Goal: Information Seeking & Learning: Compare options

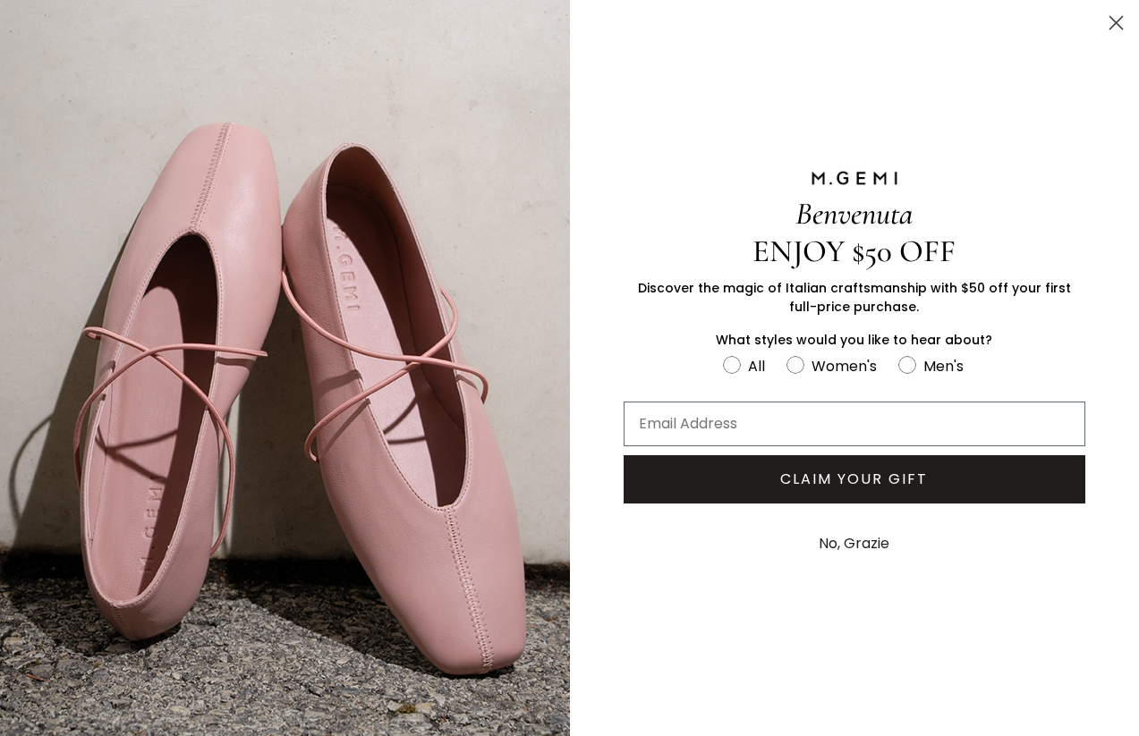
click at [1124, 23] on circle "Close dialog" at bounding box center [1116, 23] width 30 height 30
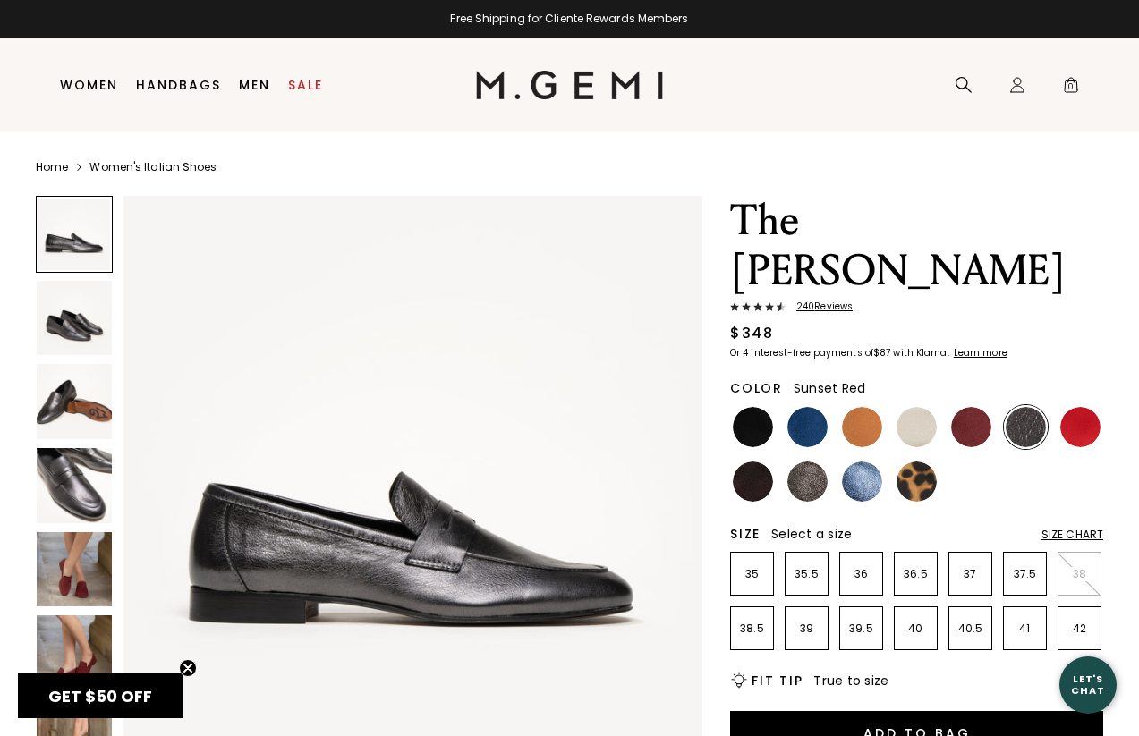
click at [1079, 407] on img at bounding box center [1080, 427] width 40 height 40
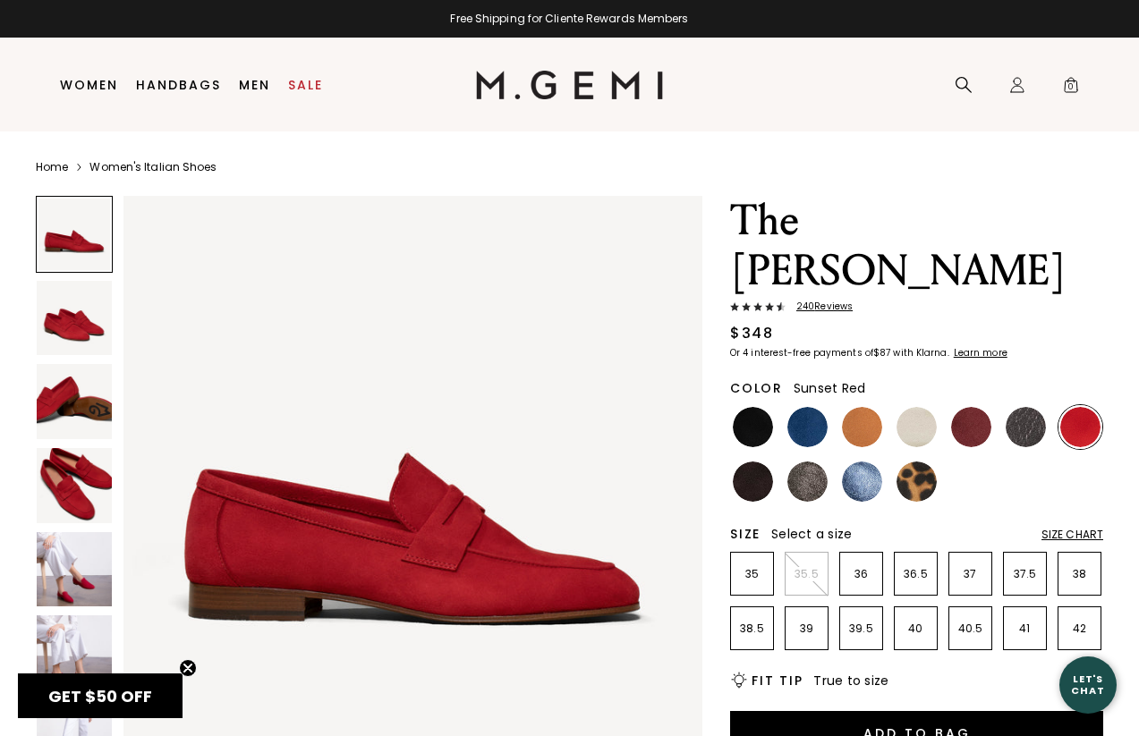
click at [70, 492] on img at bounding box center [74, 485] width 75 height 75
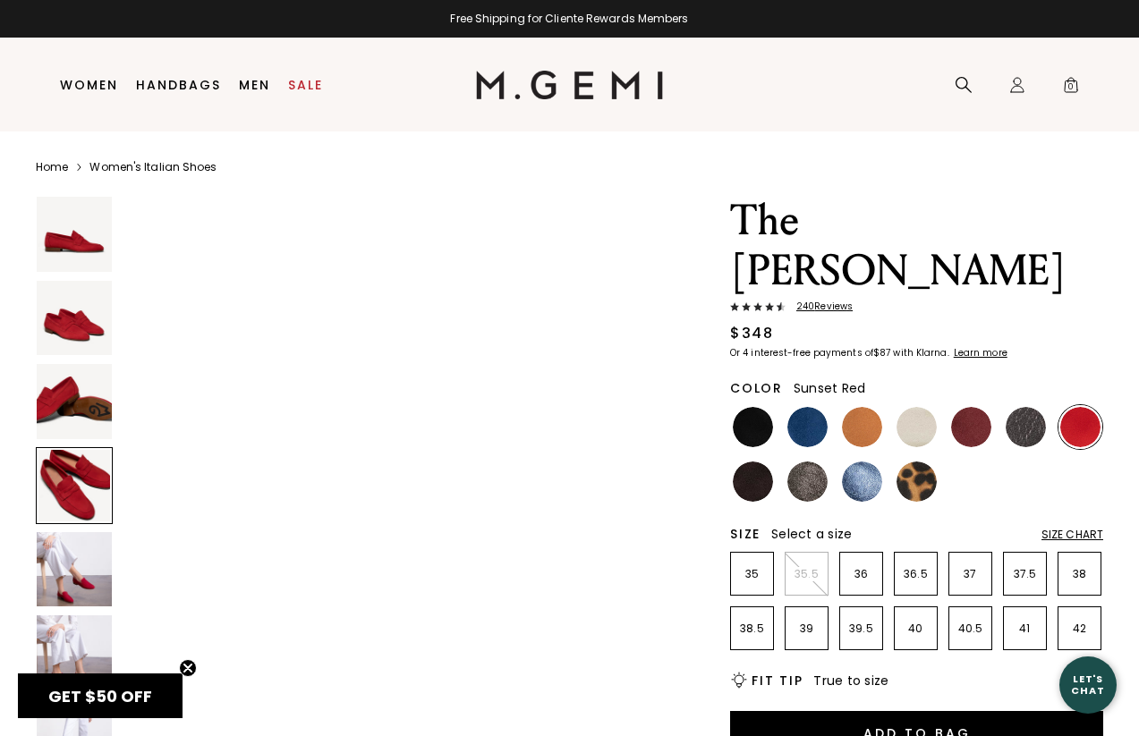
scroll to position [1791, 0]
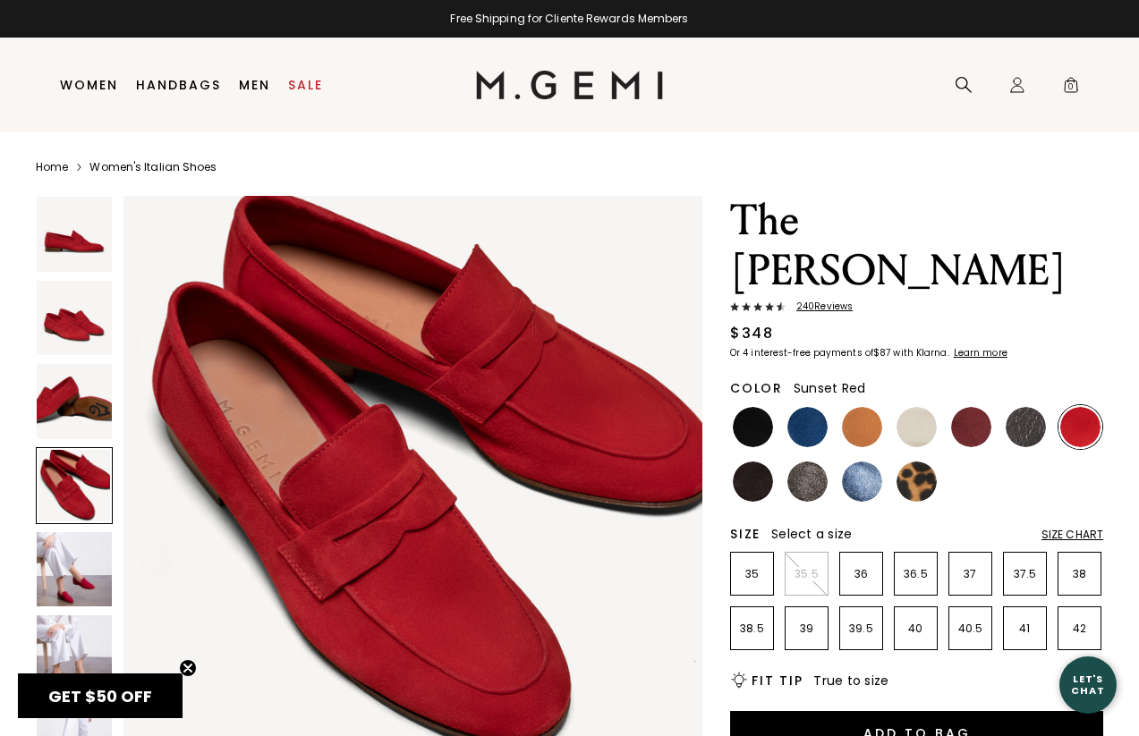
click at [55, 564] on img at bounding box center [74, 569] width 75 height 75
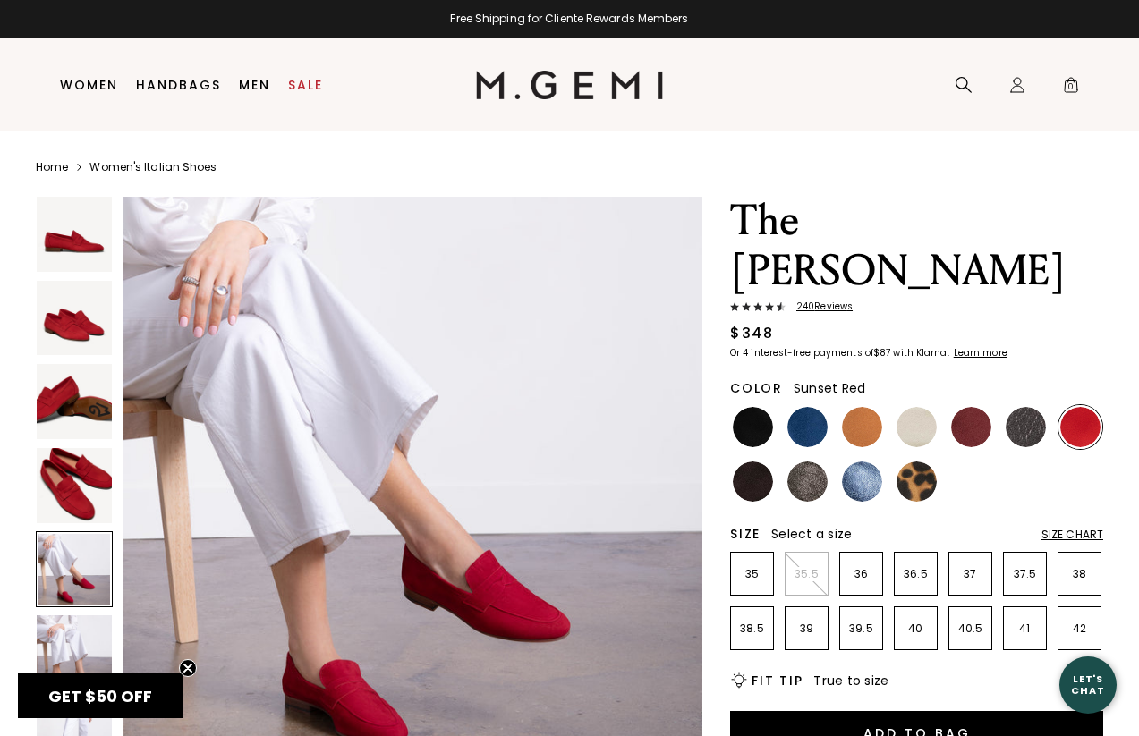
scroll to position [2389, 0]
click at [72, 486] on img at bounding box center [74, 485] width 75 height 75
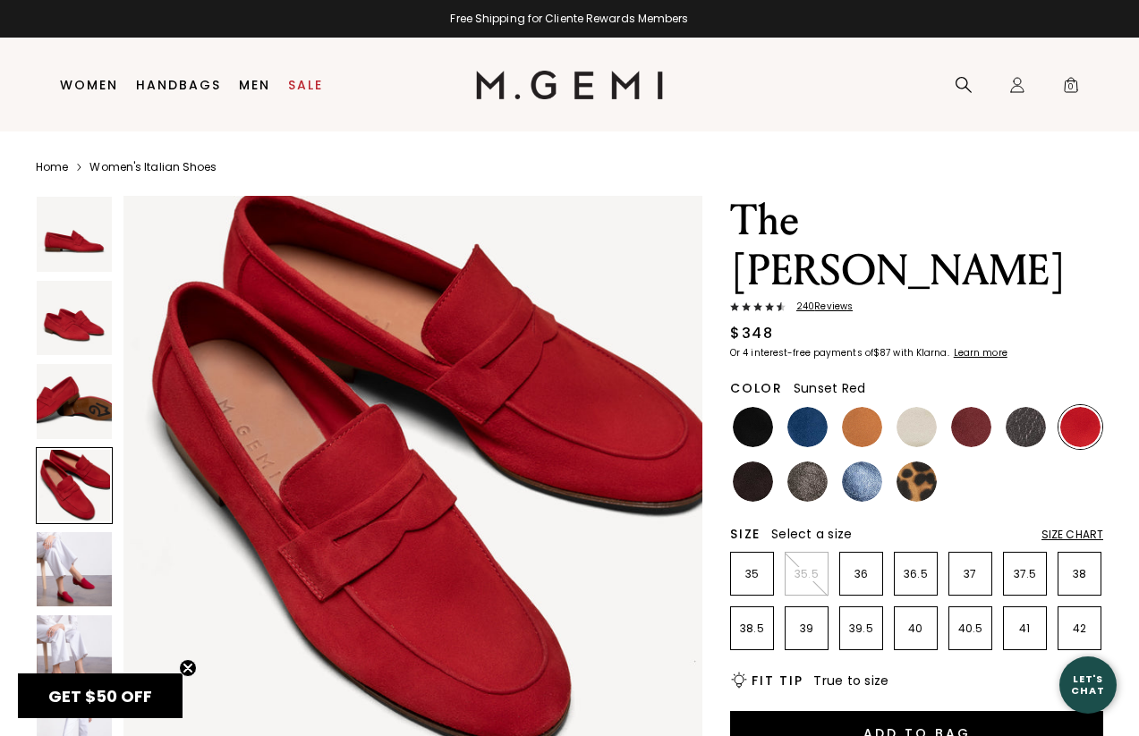
click at [76, 575] on img at bounding box center [74, 569] width 75 height 75
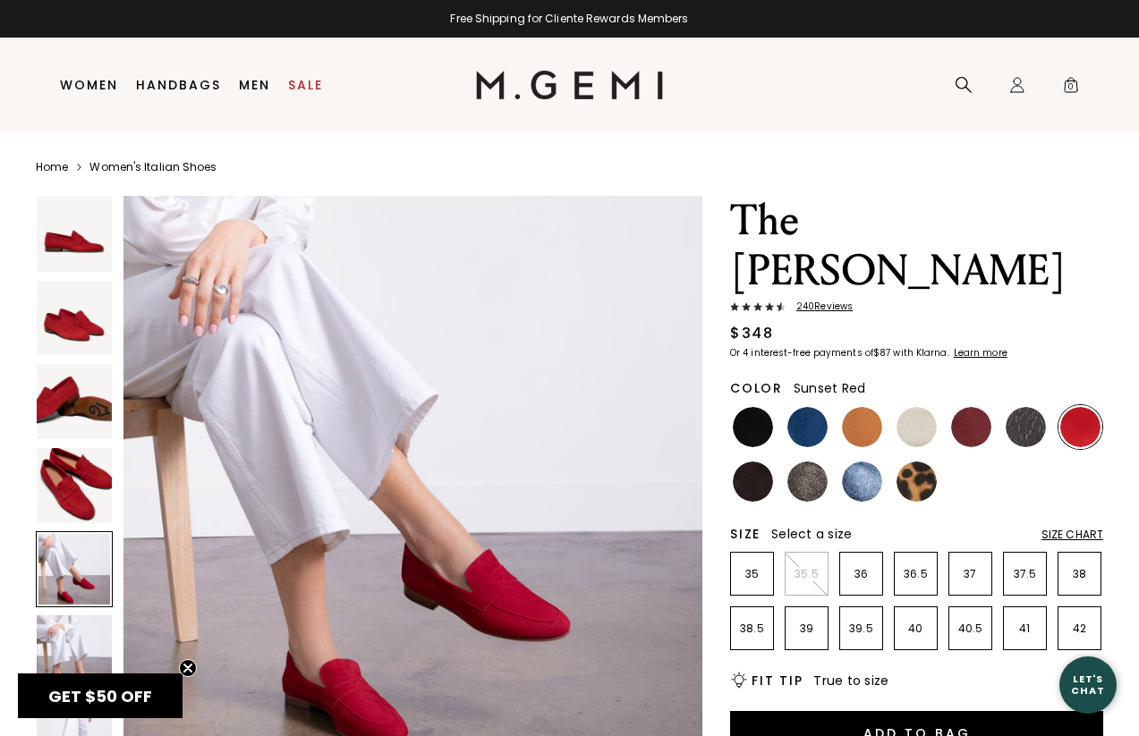
click at [81, 258] on img at bounding box center [74, 234] width 75 height 75
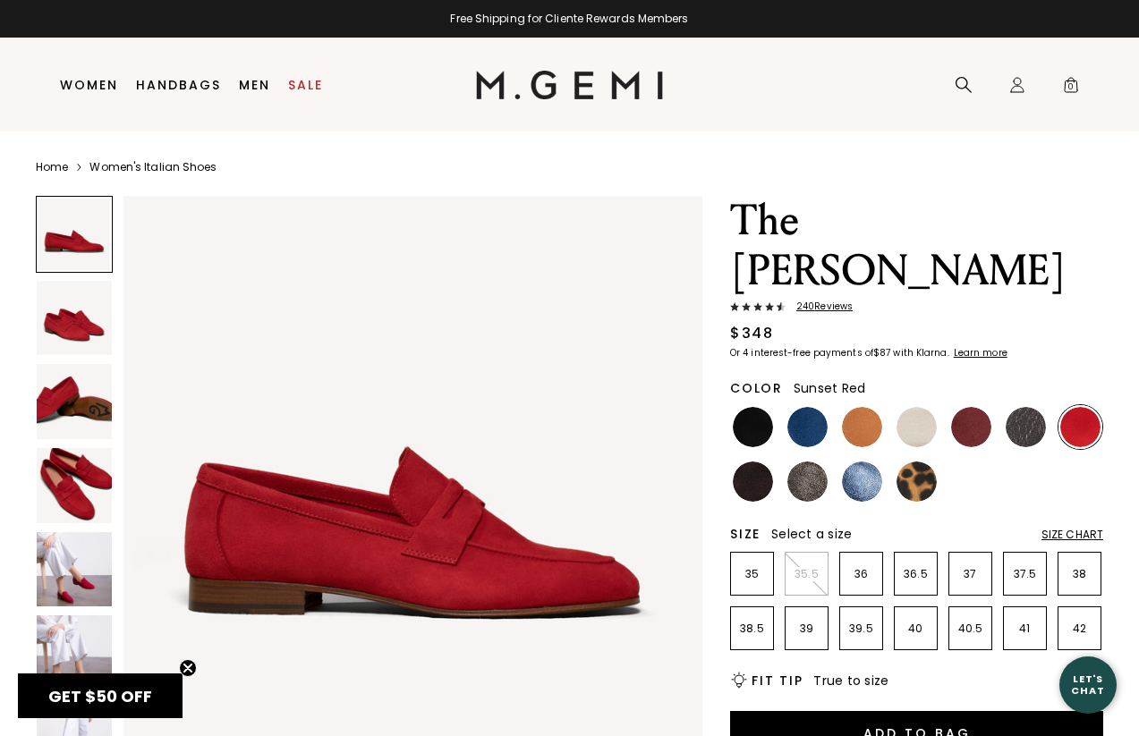
scroll to position [0, 0]
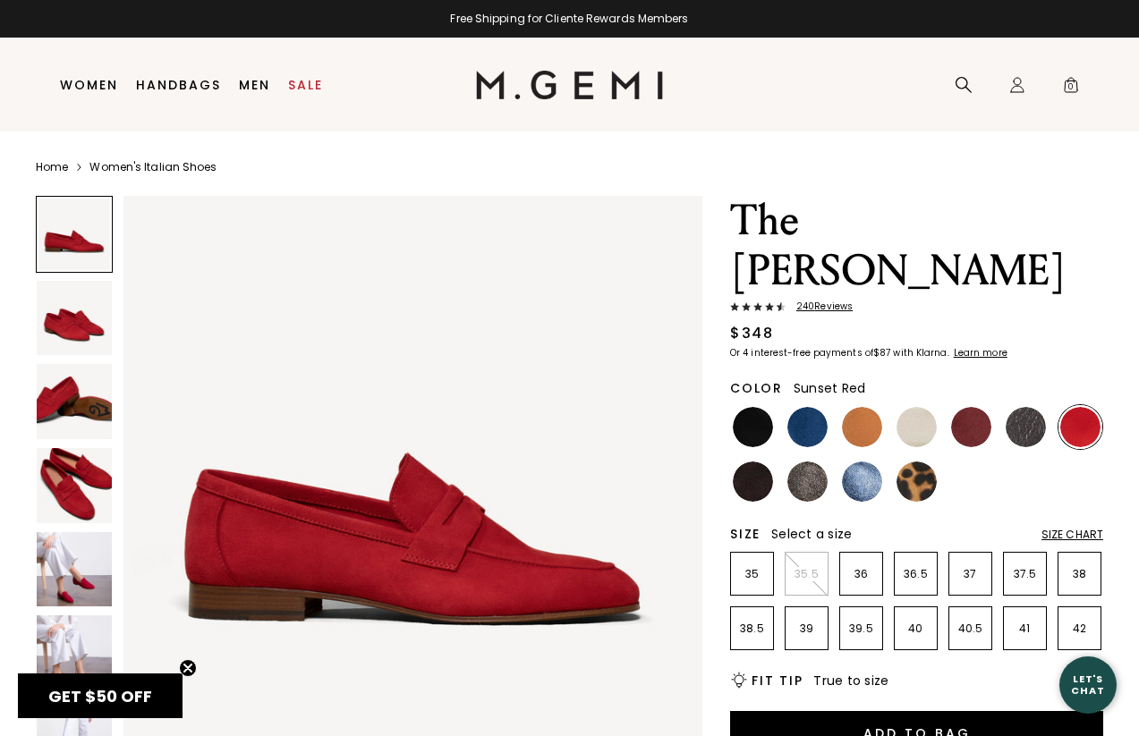
click at [91, 346] on img at bounding box center [74, 318] width 75 height 75
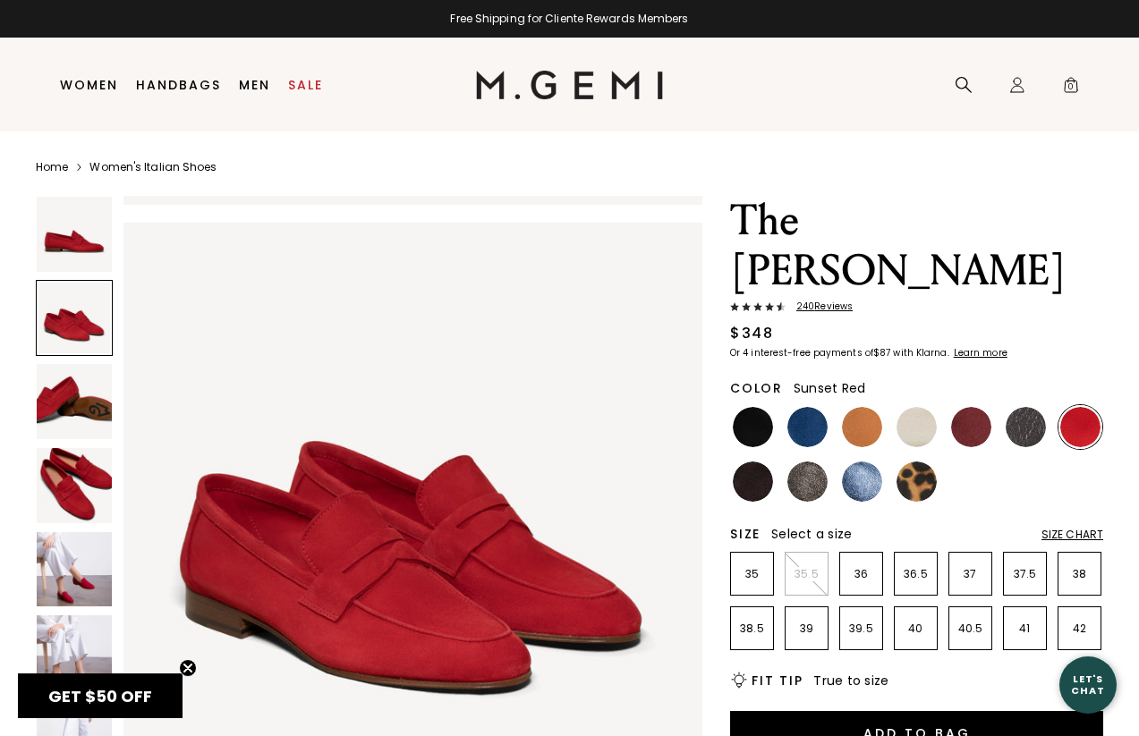
scroll to position [597, 0]
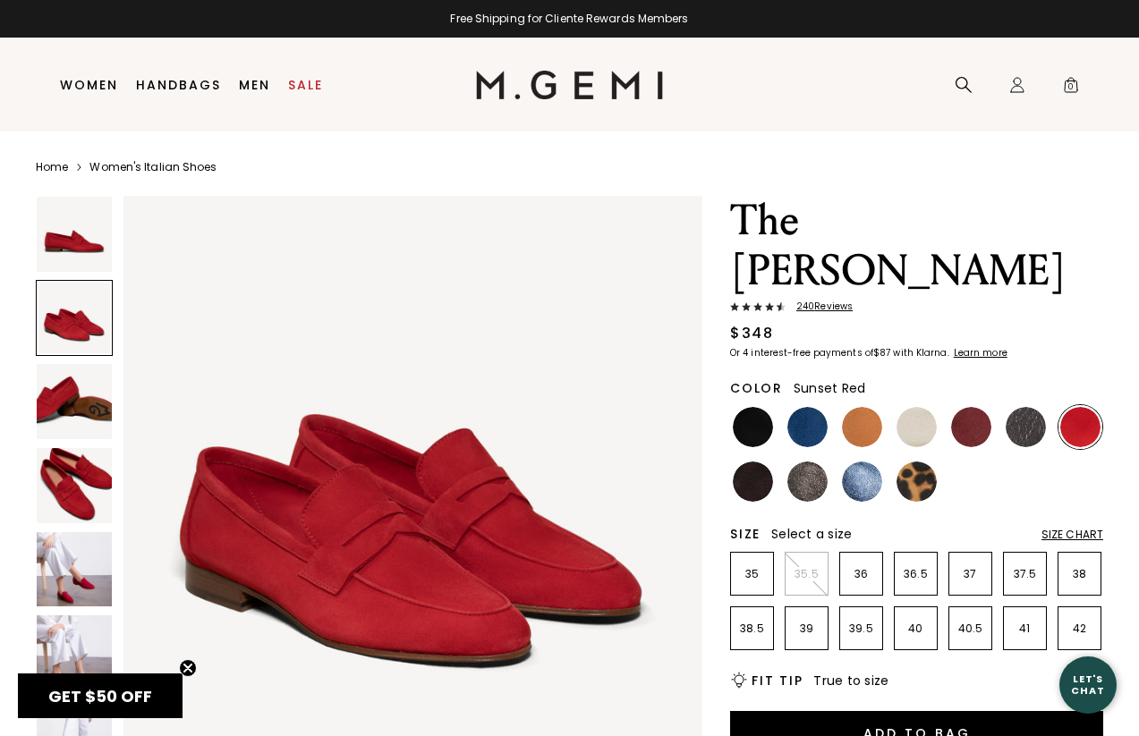
click at [67, 412] on img at bounding box center [74, 401] width 75 height 75
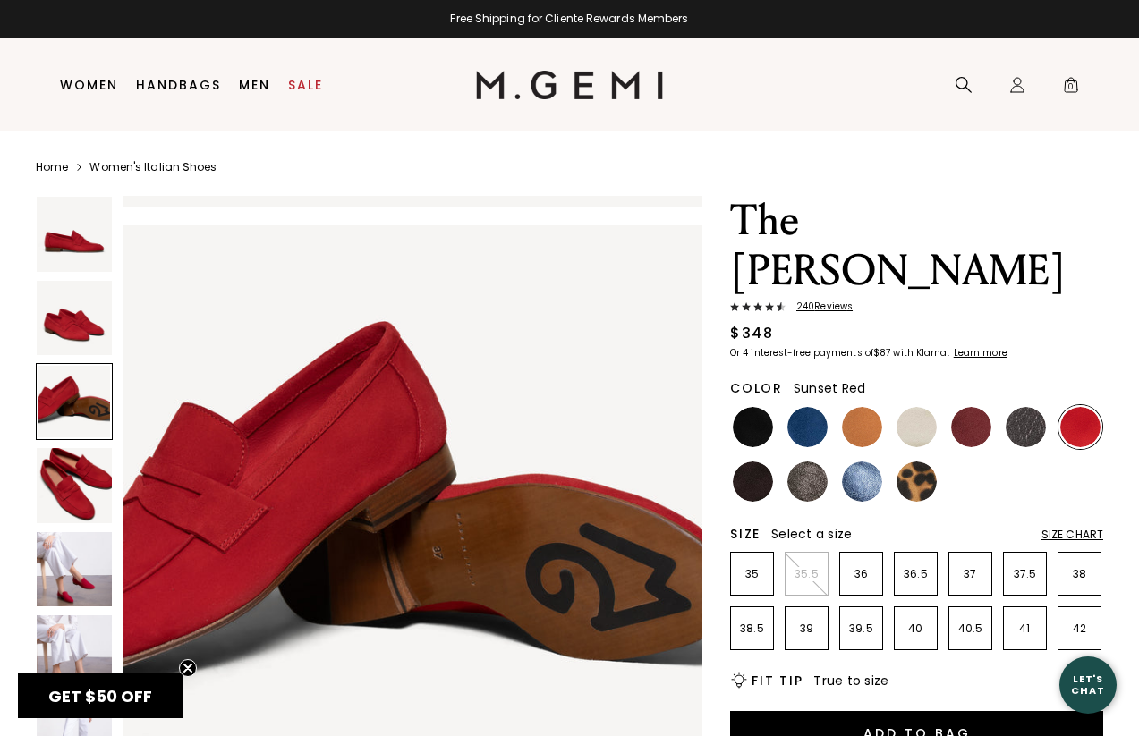
scroll to position [1195, 0]
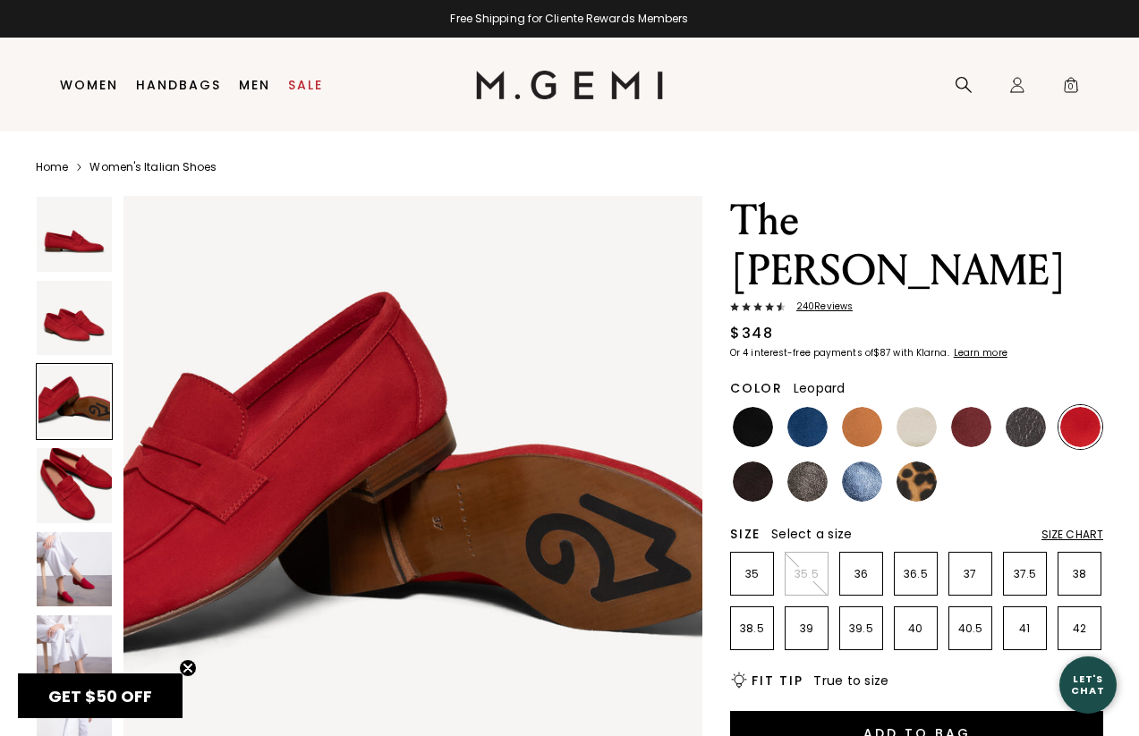
click at [920, 462] on img at bounding box center [917, 482] width 40 height 40
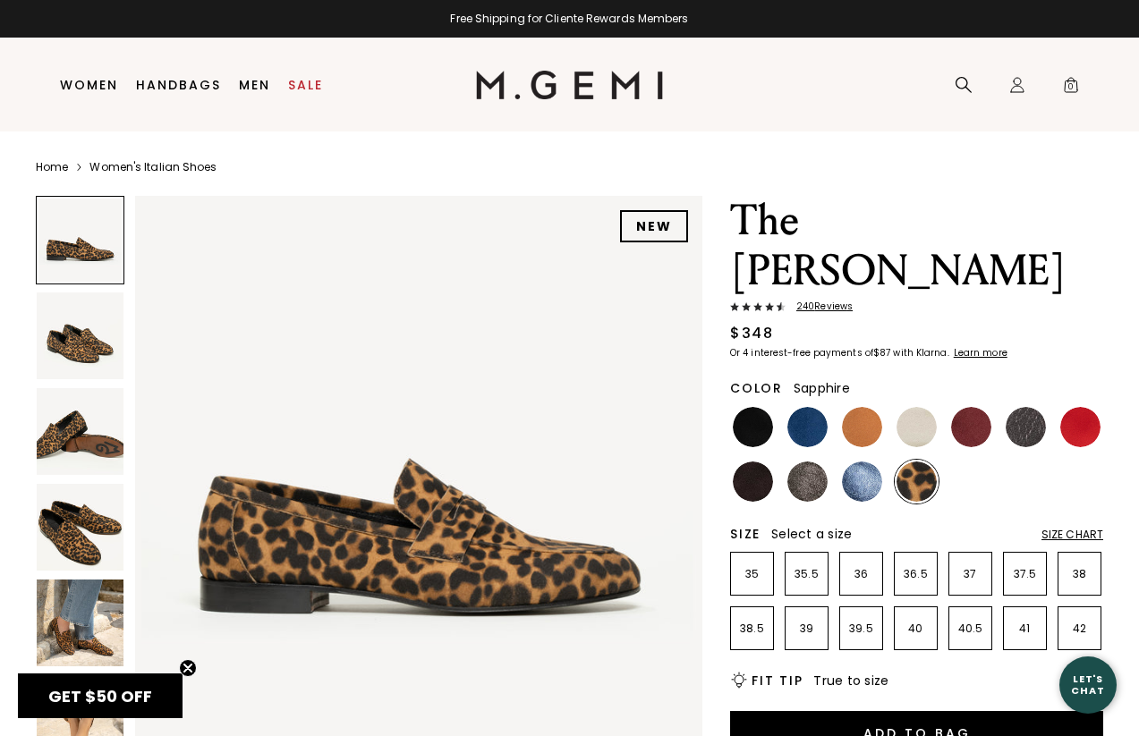
click at [842, 462] on img at bounding box center [862, 482] width 40 height 40
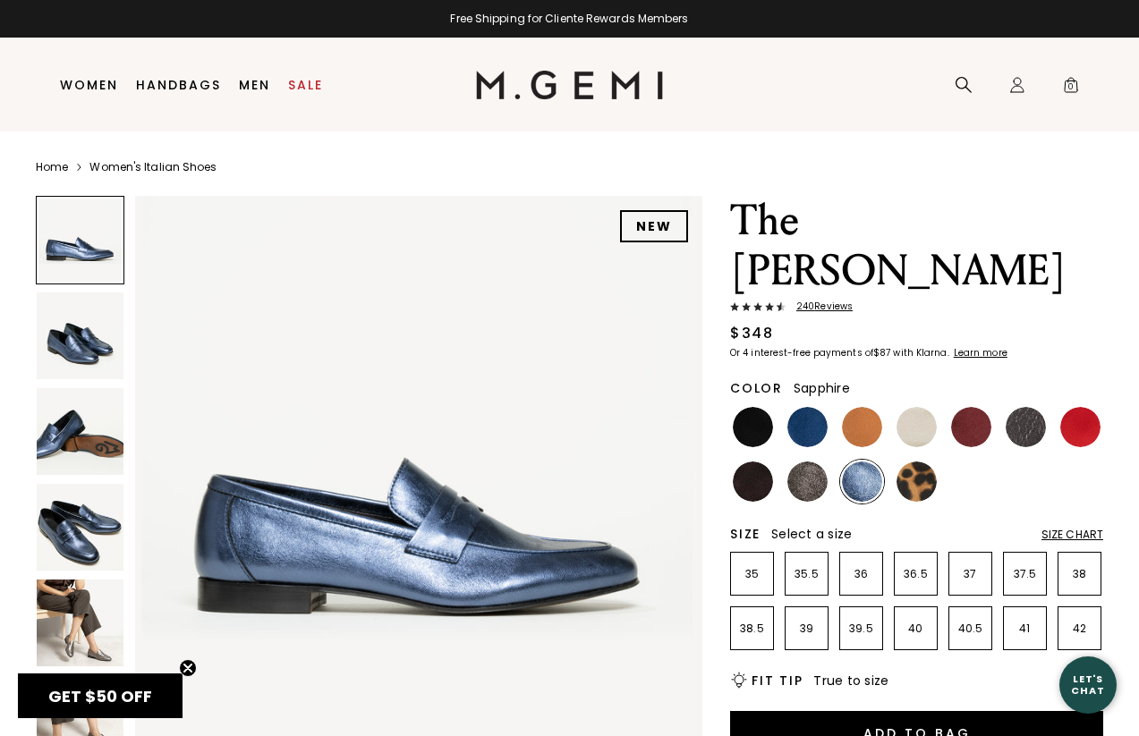
click at [62, 539] on img at bounding box center [80, 527] width 87 height 87
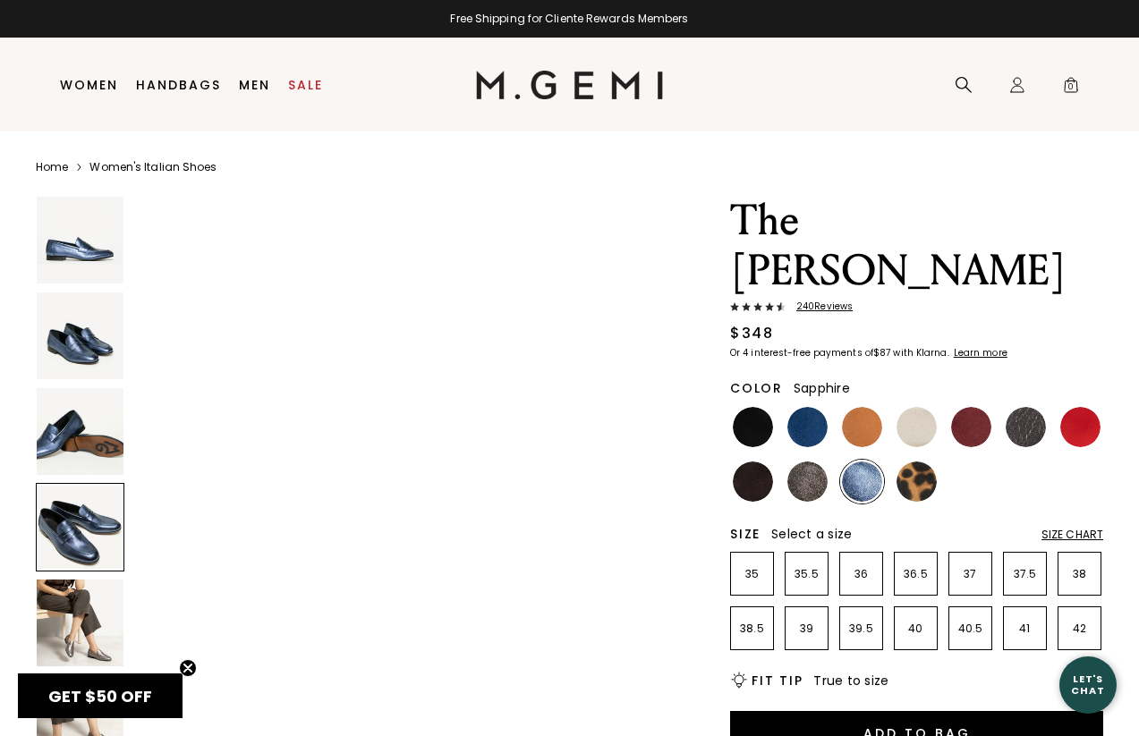
scroll to position [1756, 0]
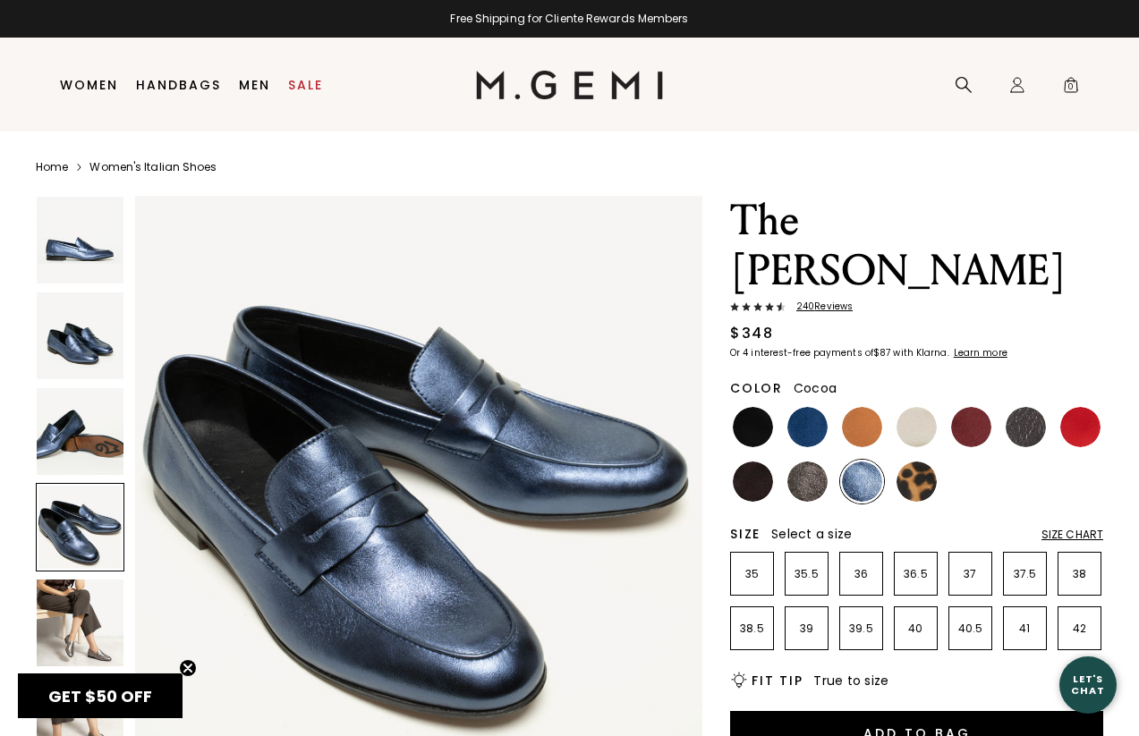
click at [806, 462] on img at bounding box center [807, 482] width 40 height 40
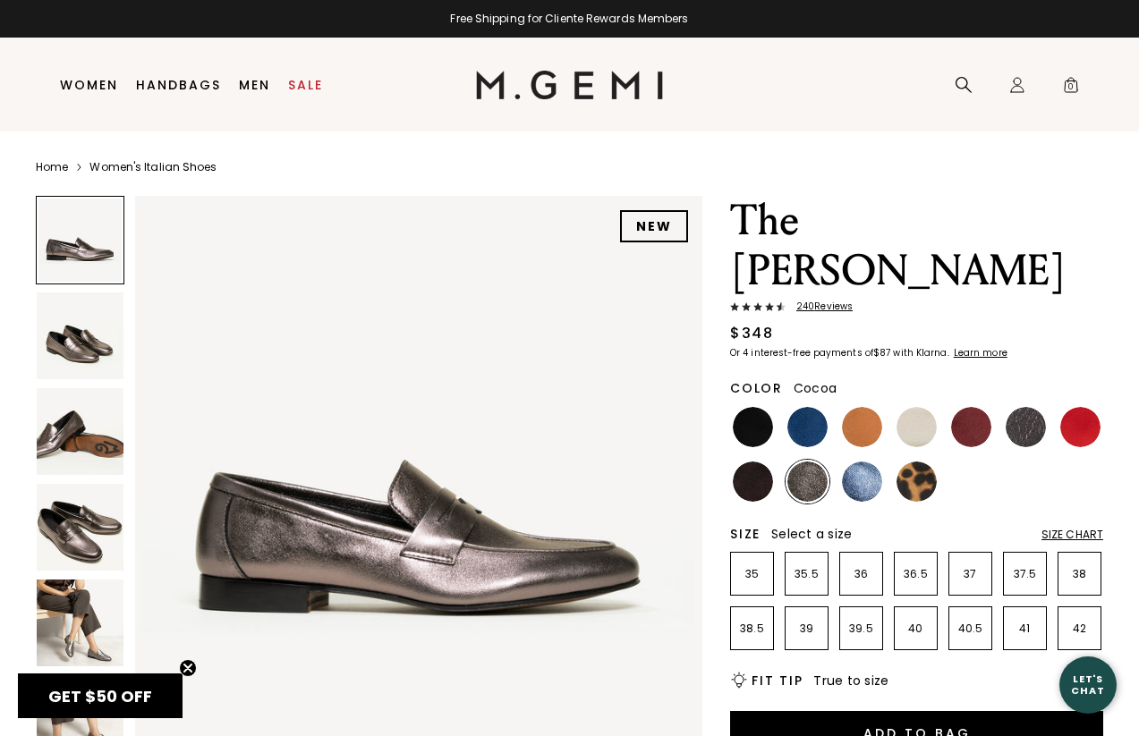
click at [72, 528] on img at bounding box center [80, 527] width 87 height 87
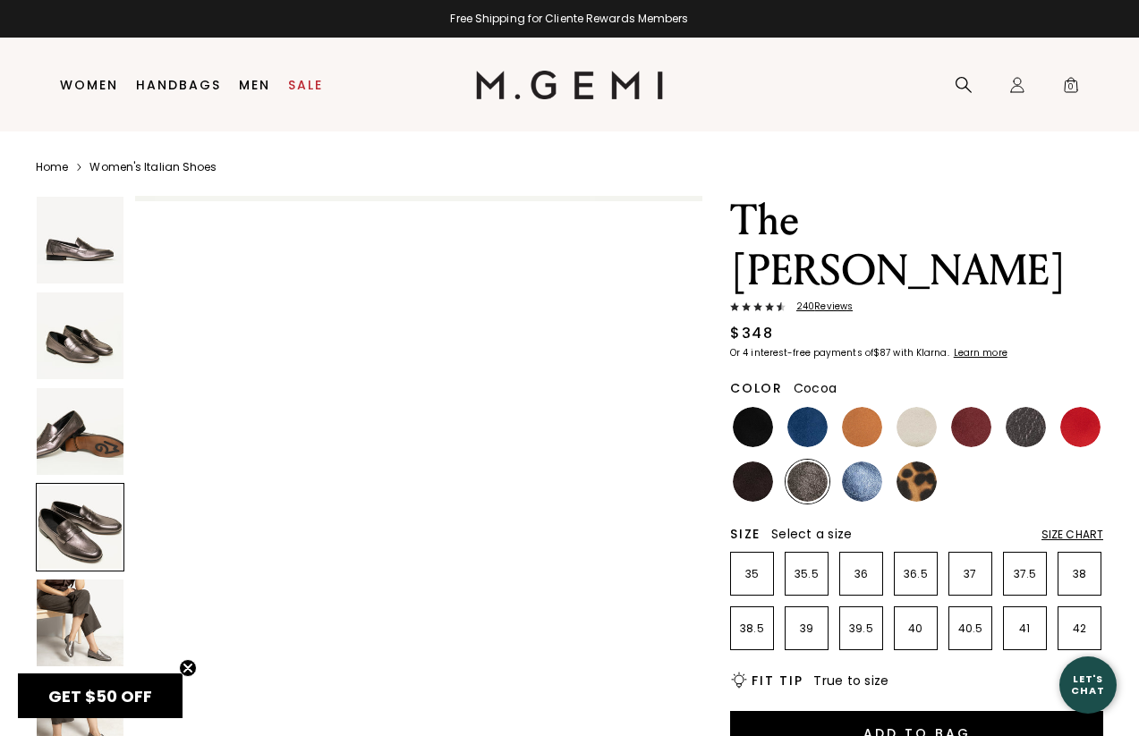
scroll to position [1756, 0]
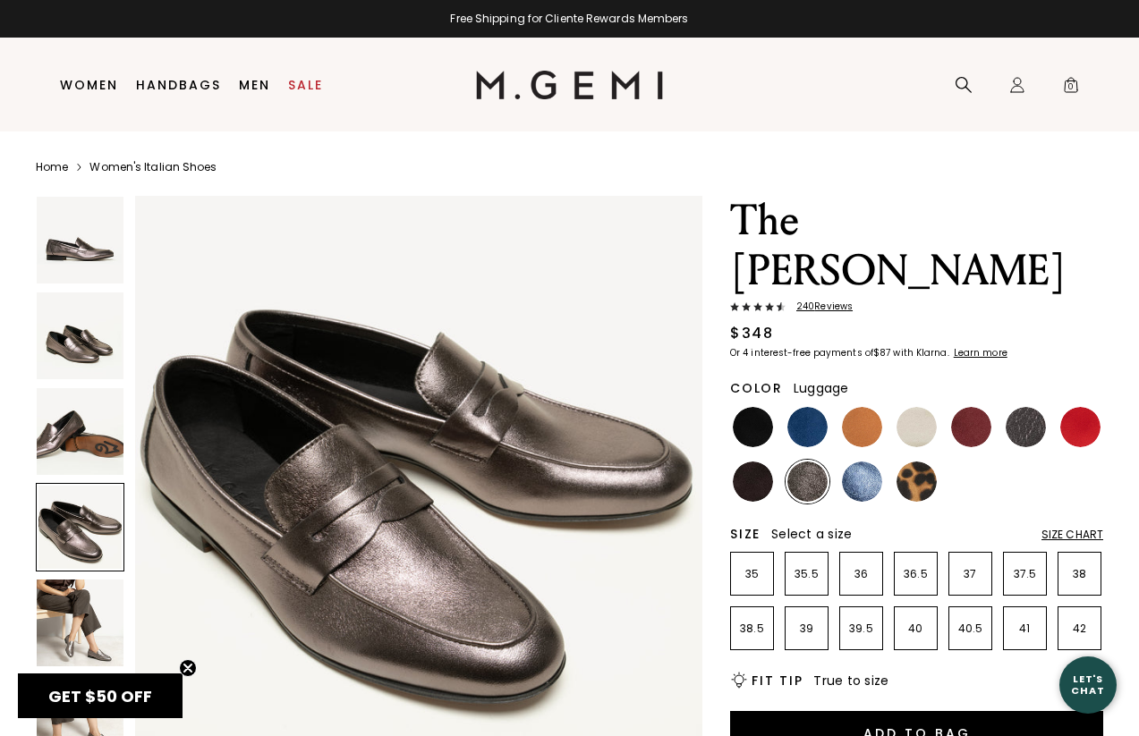
click at [856, 407] on img at bounding box center [862, 427] width 40 height 40
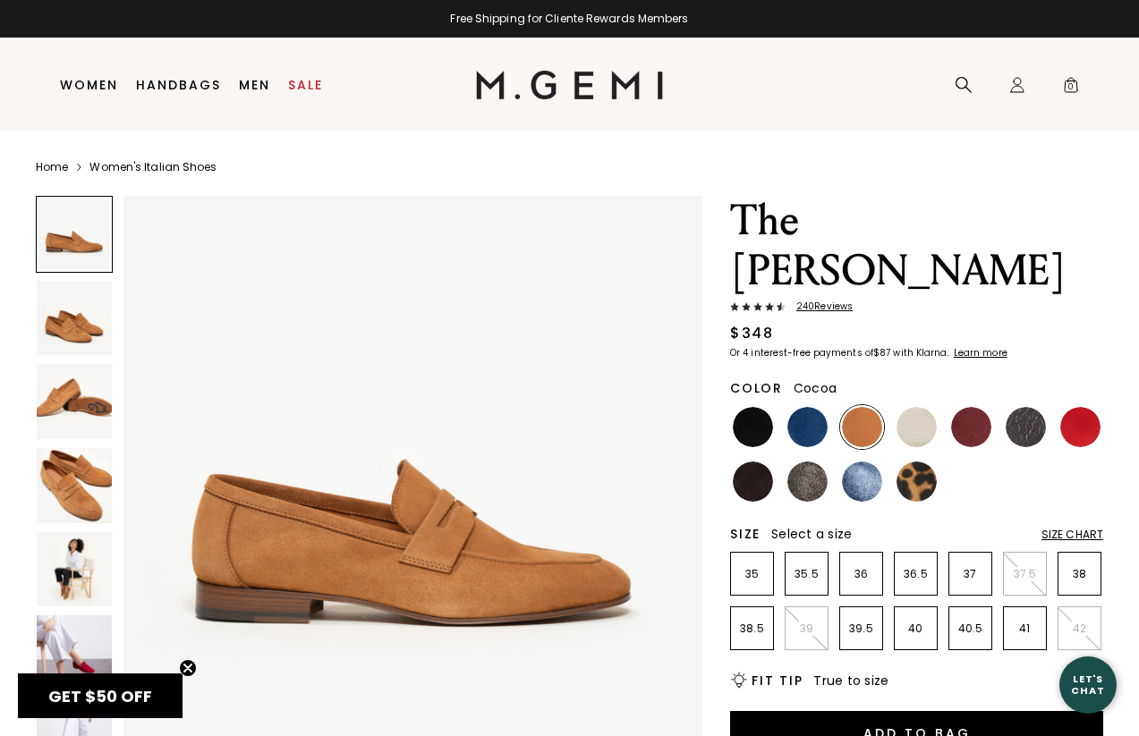
click at [818, 462] on img at bounding box center [807, 482] width 40 height 40
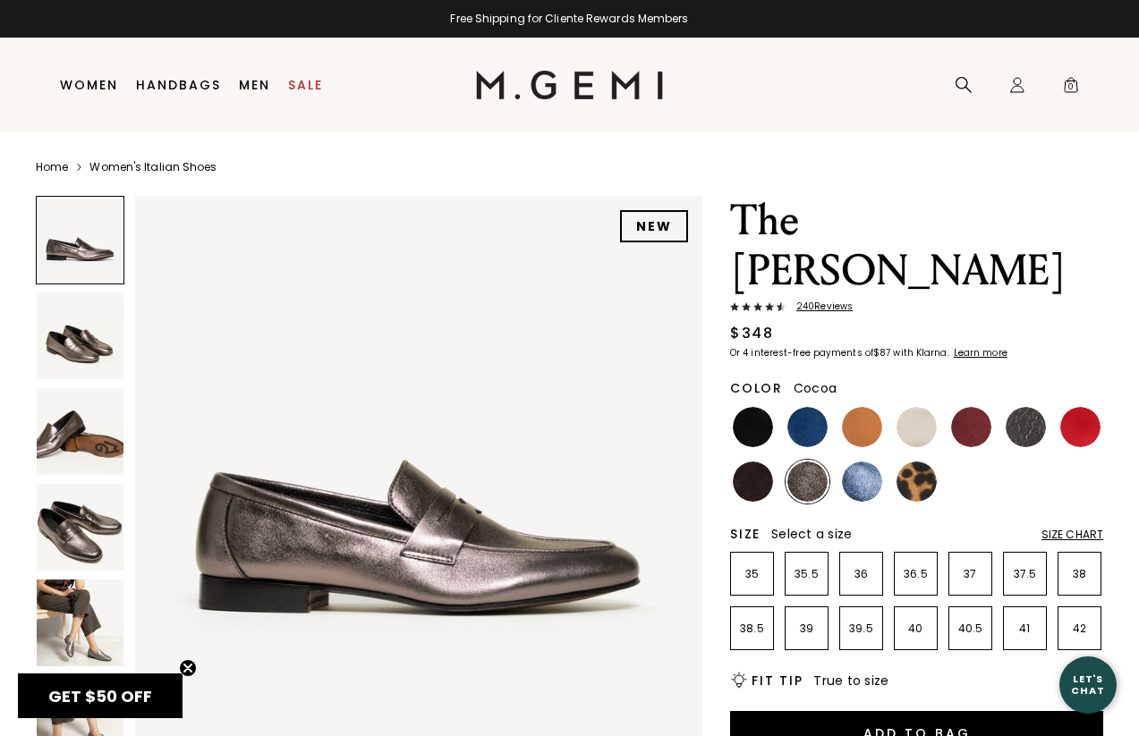
click at [55, 616] on img at bounding box center [80, 623] width 87 height 87
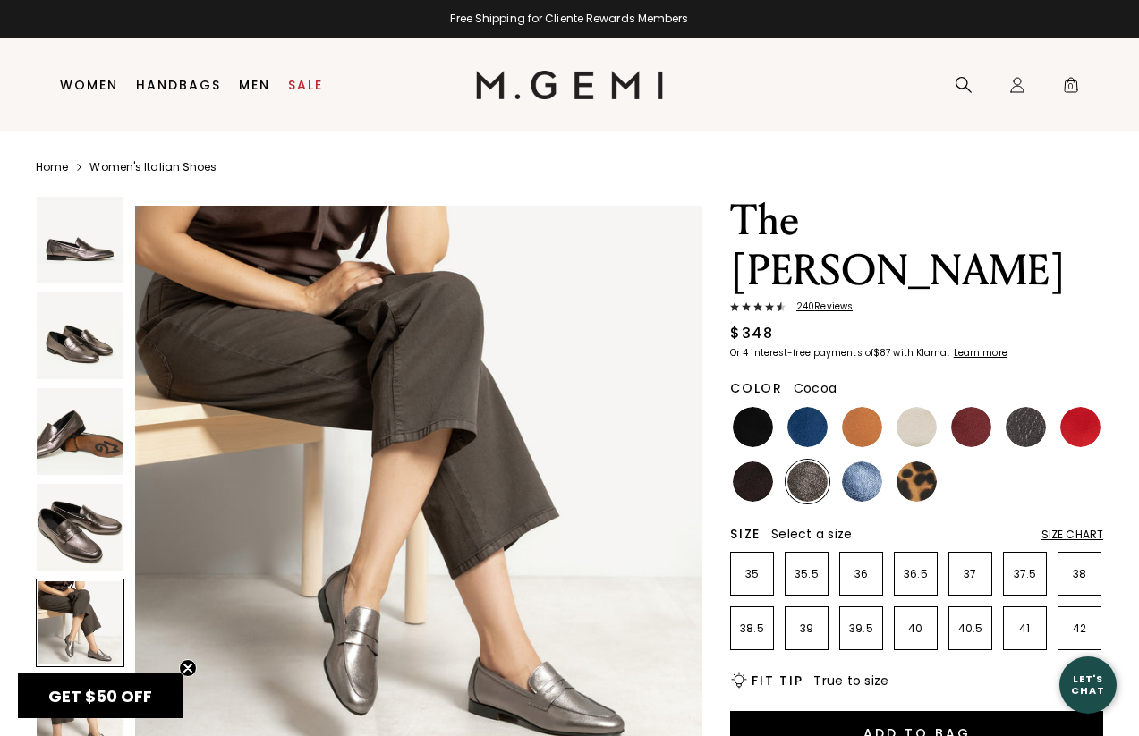
scroll to position [2341, 0]
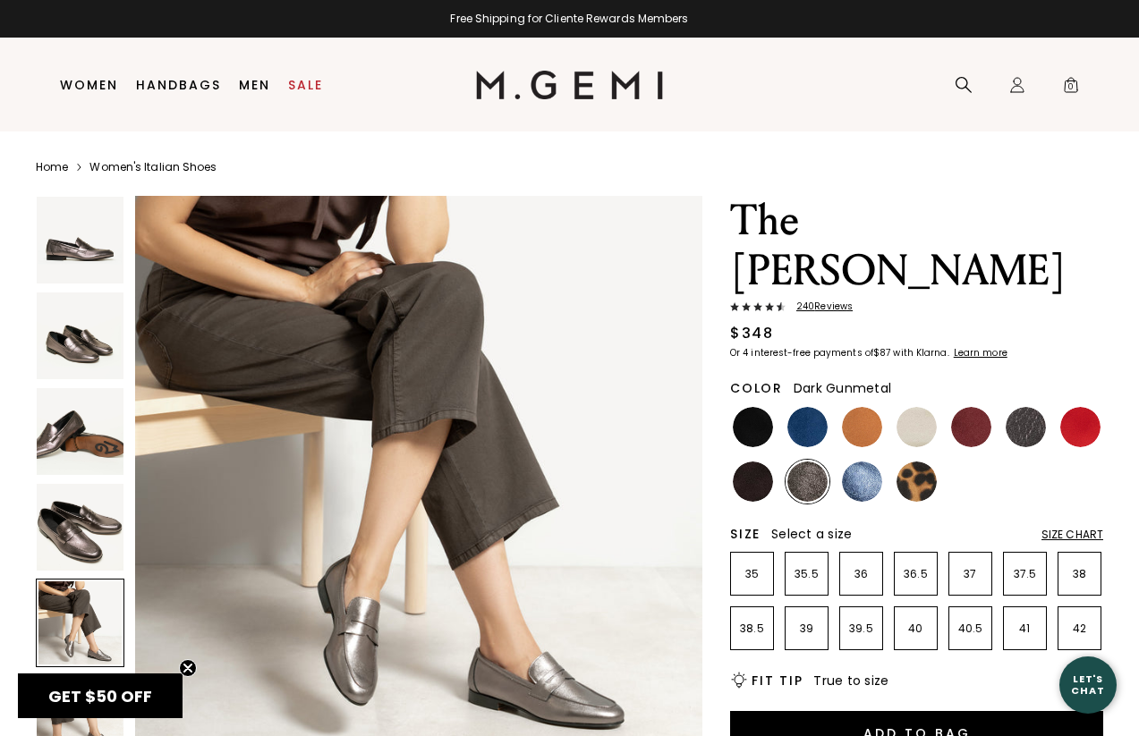
click at [1025, 407] on img at bounding box center [1026, 427] width 40 height 40
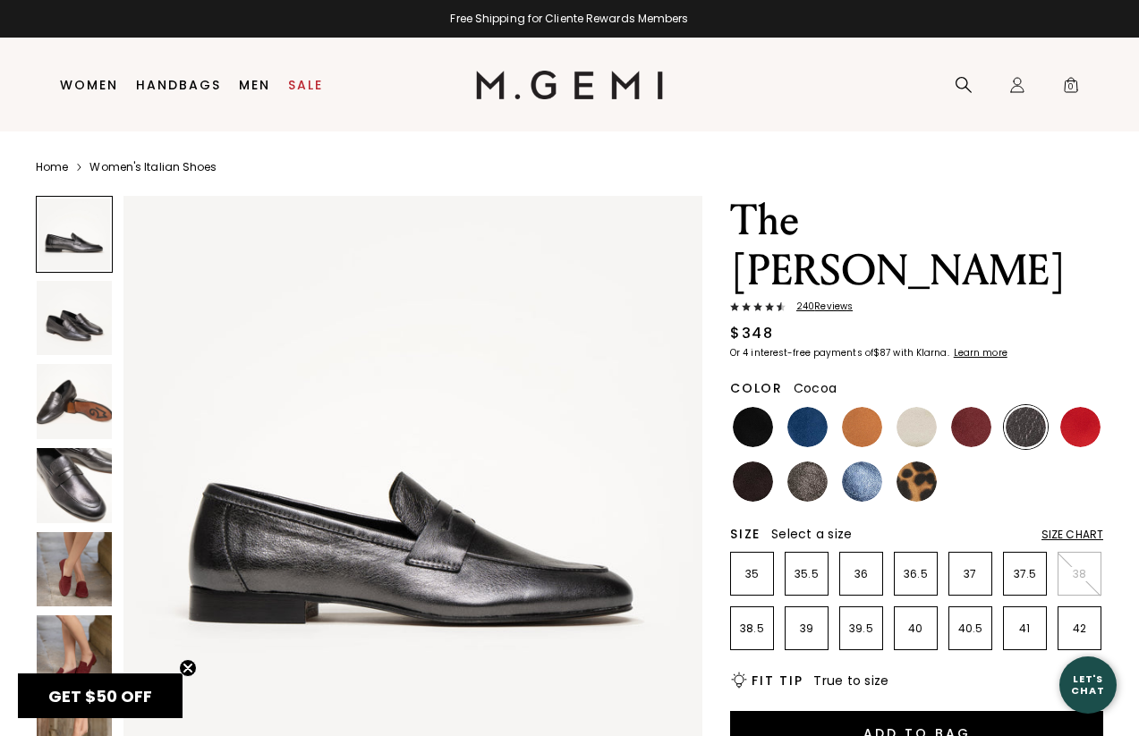
click at [798, 462] on img at bounding box center [807, 482] width 40 height 40
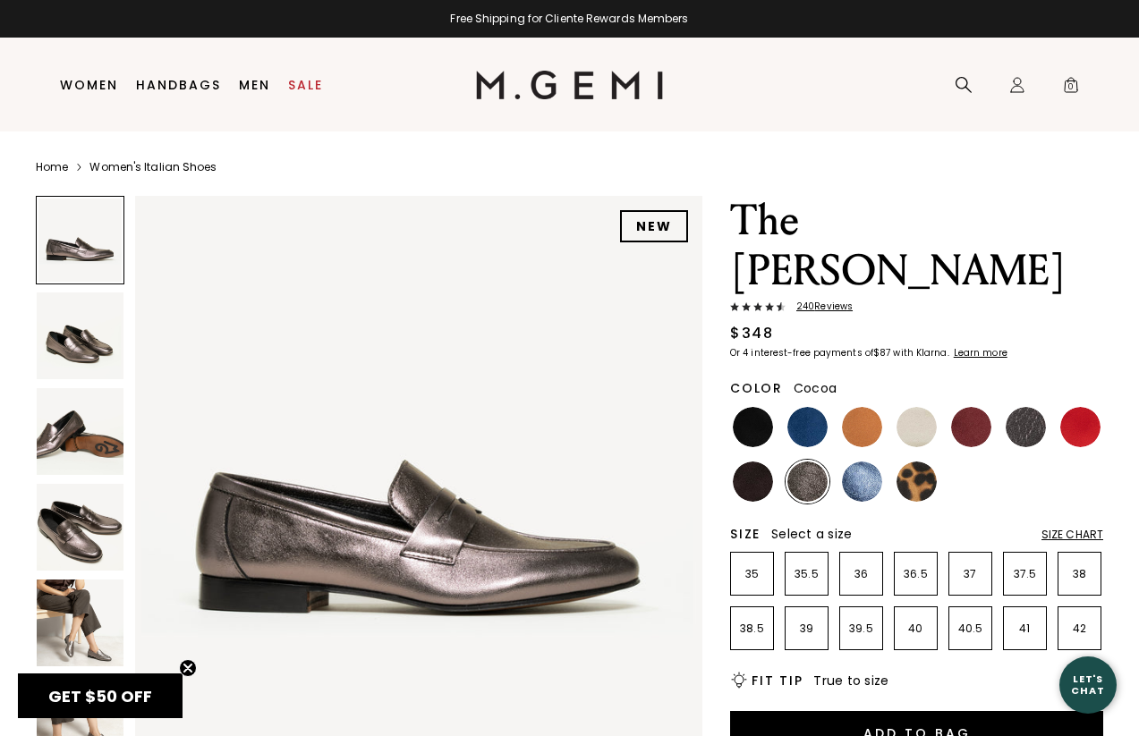
click at [67, 302] on img at bounding box center [80, 336] width 87 height 87
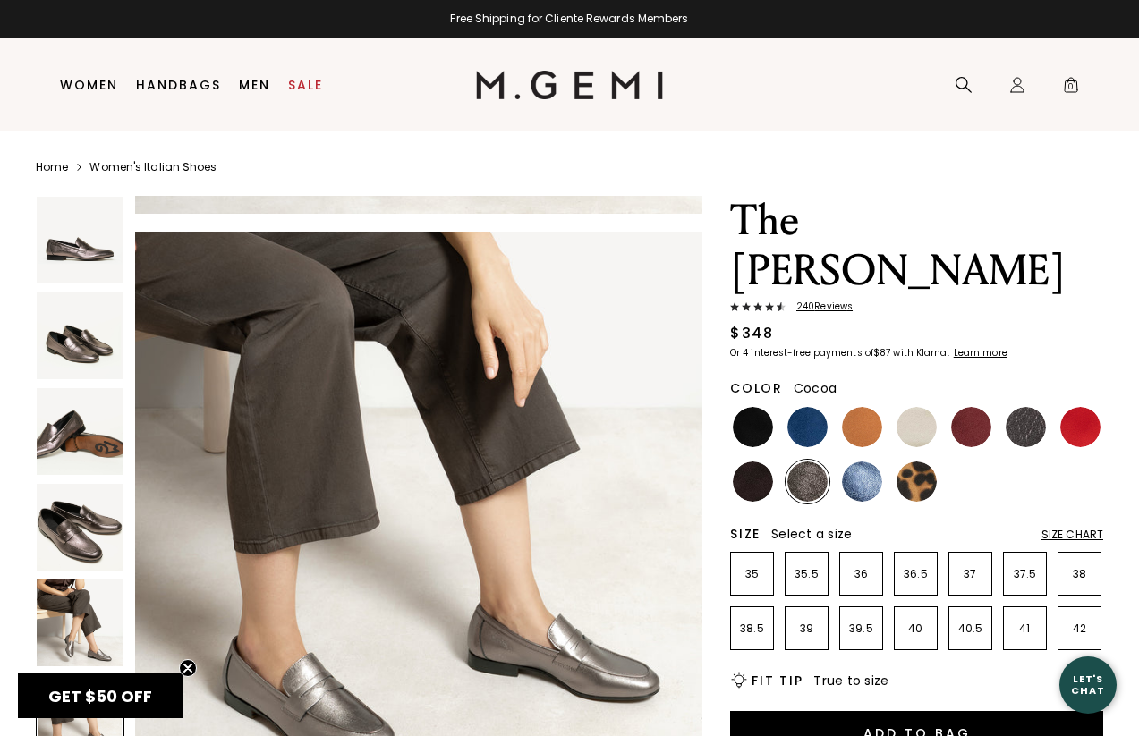
scroll to position [2944, 0]
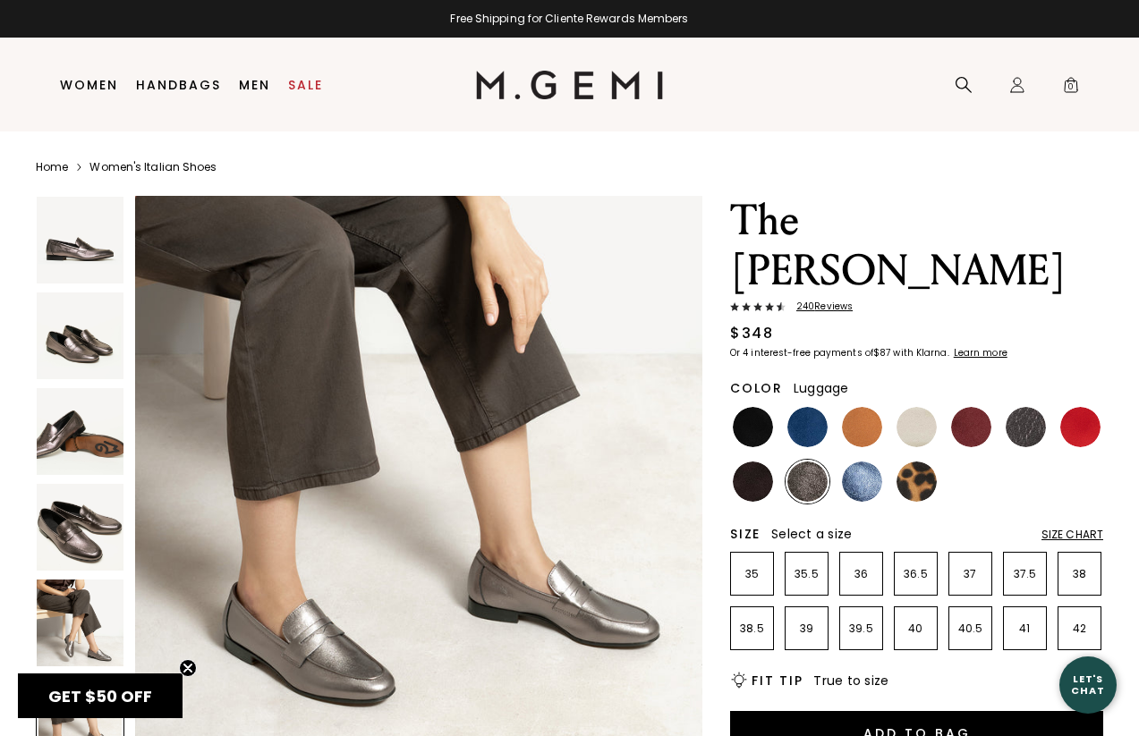
click at [859, 407] on img at bounding box center [862, 427] width 40 height 40
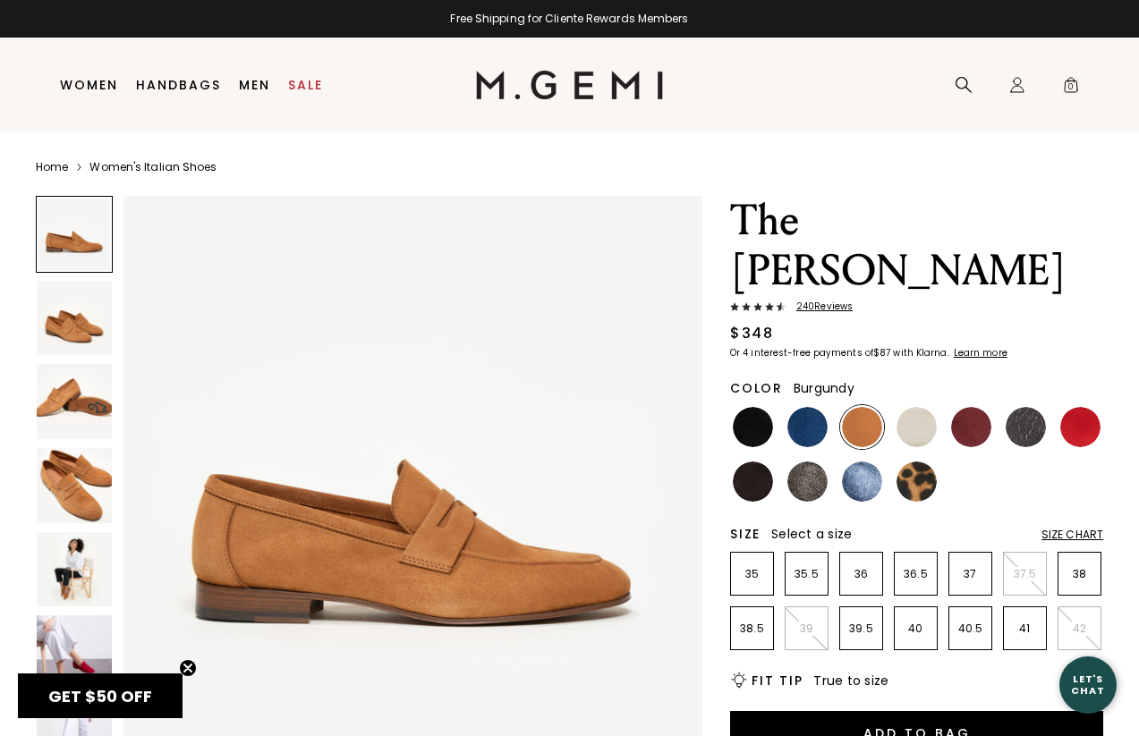
click at [951, 407] on img at bounding box center [971, 427] width 40 height 40
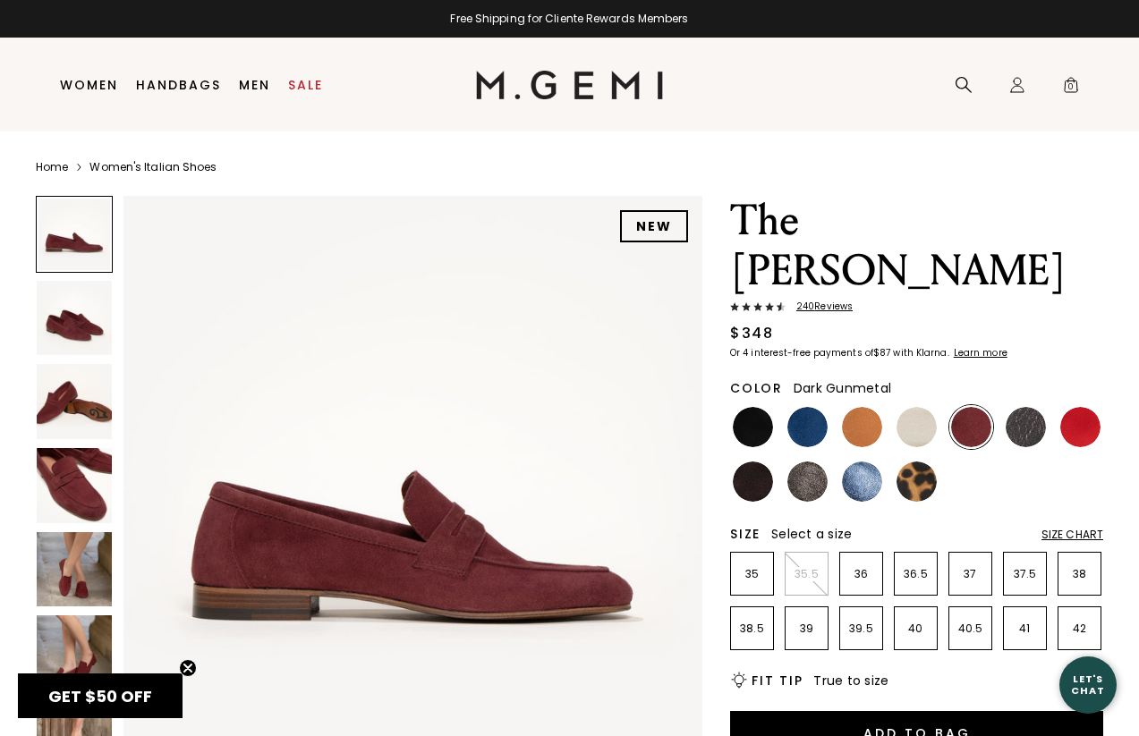
click at [1042, 407] on img at bounding box center [1026, 427] width 40 height 40
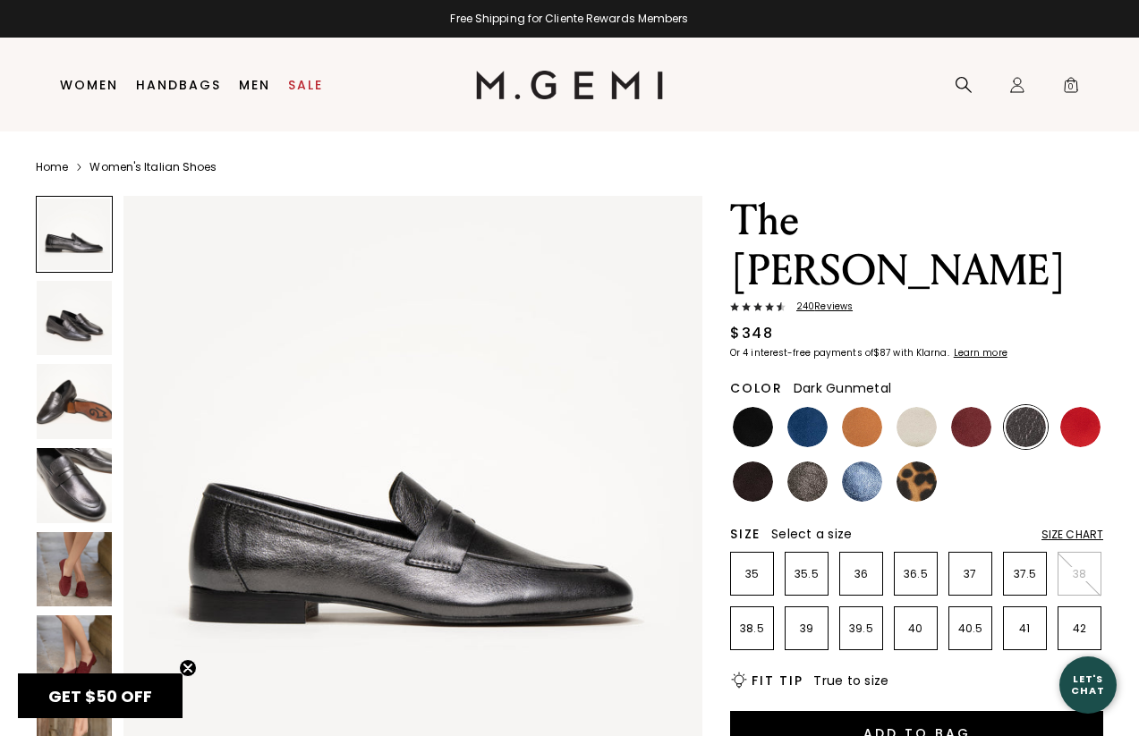
click at [1098, 407] on img at bounding box center [1080, 427] width 40 height 40
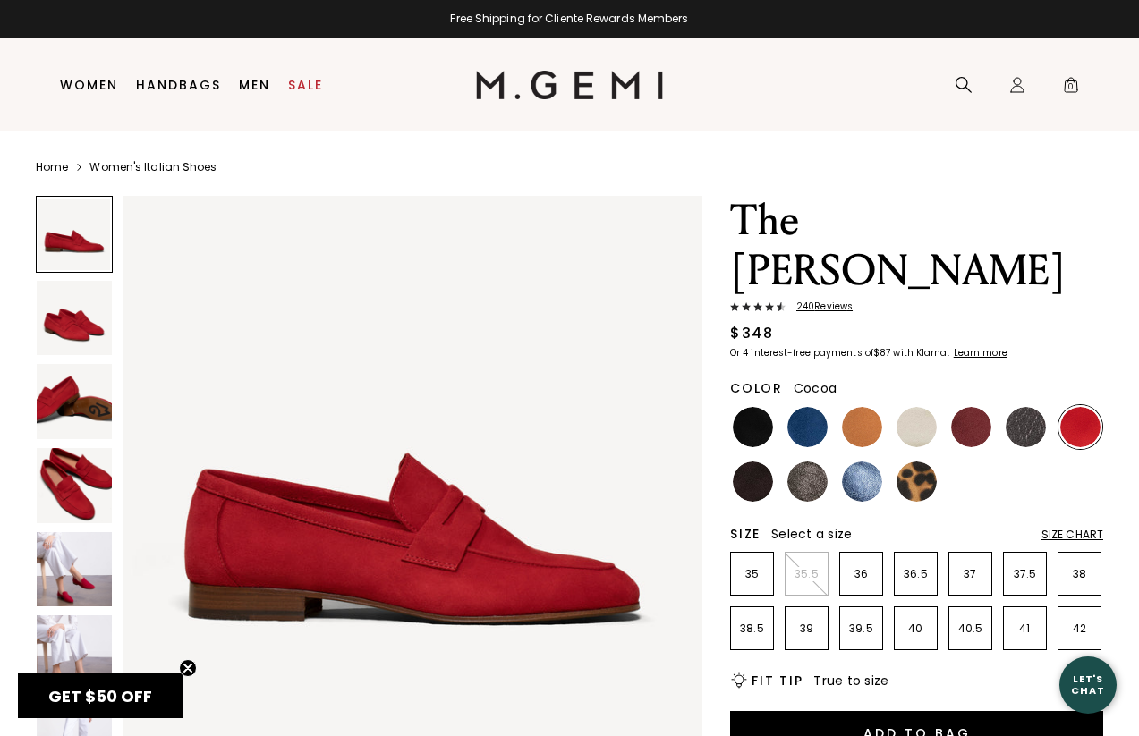
click at [809, 462] on img at bounding box center [807, 482] width 40 height 40
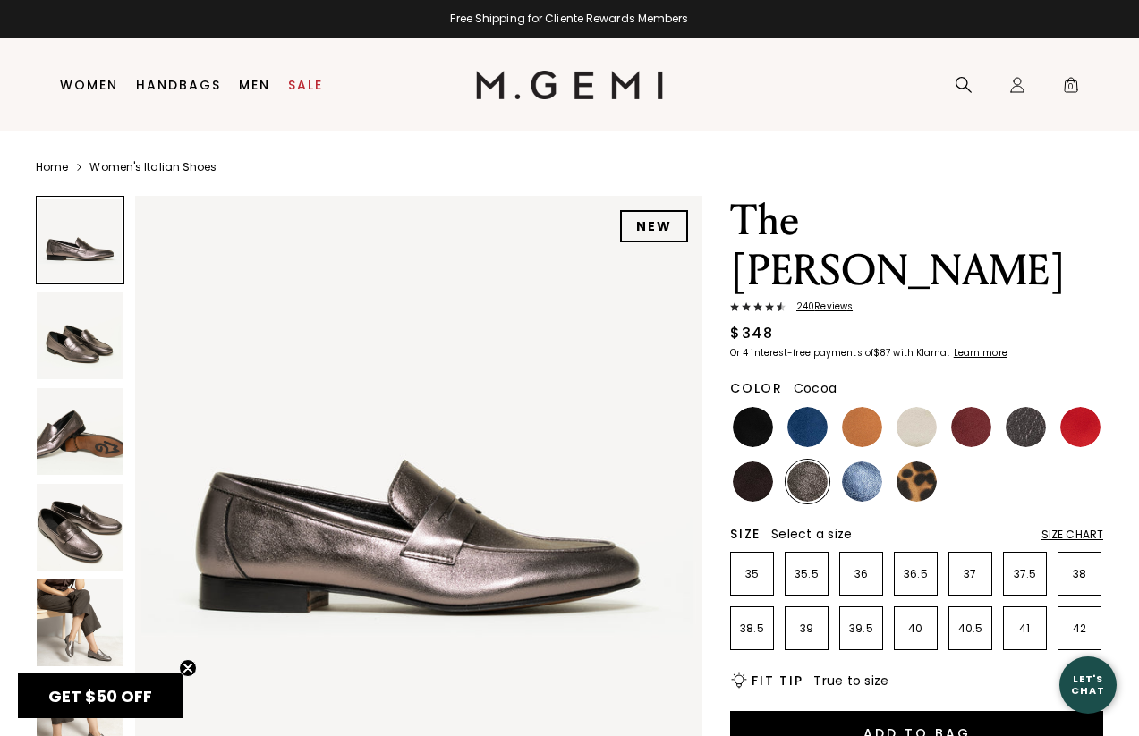
click at [68, 617] on img at bounding box center [80, 623] width 87 height 87
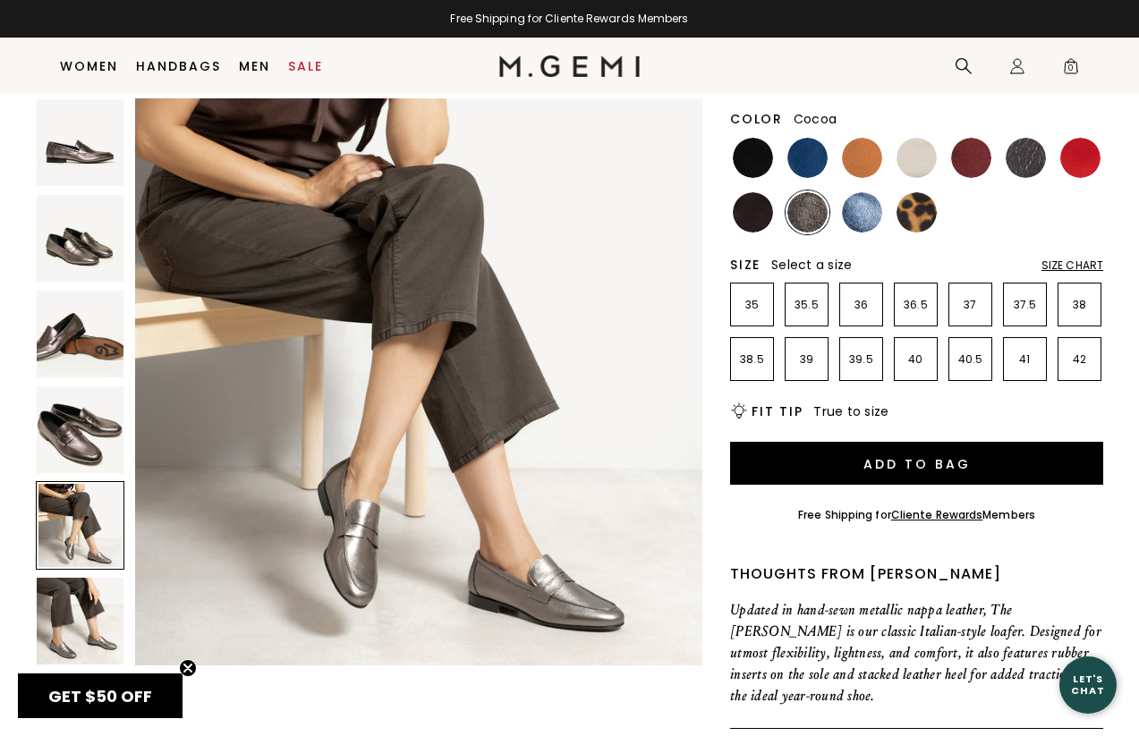
click at [68, 620] on img at bounding box center [80, 621] width 87 height 87
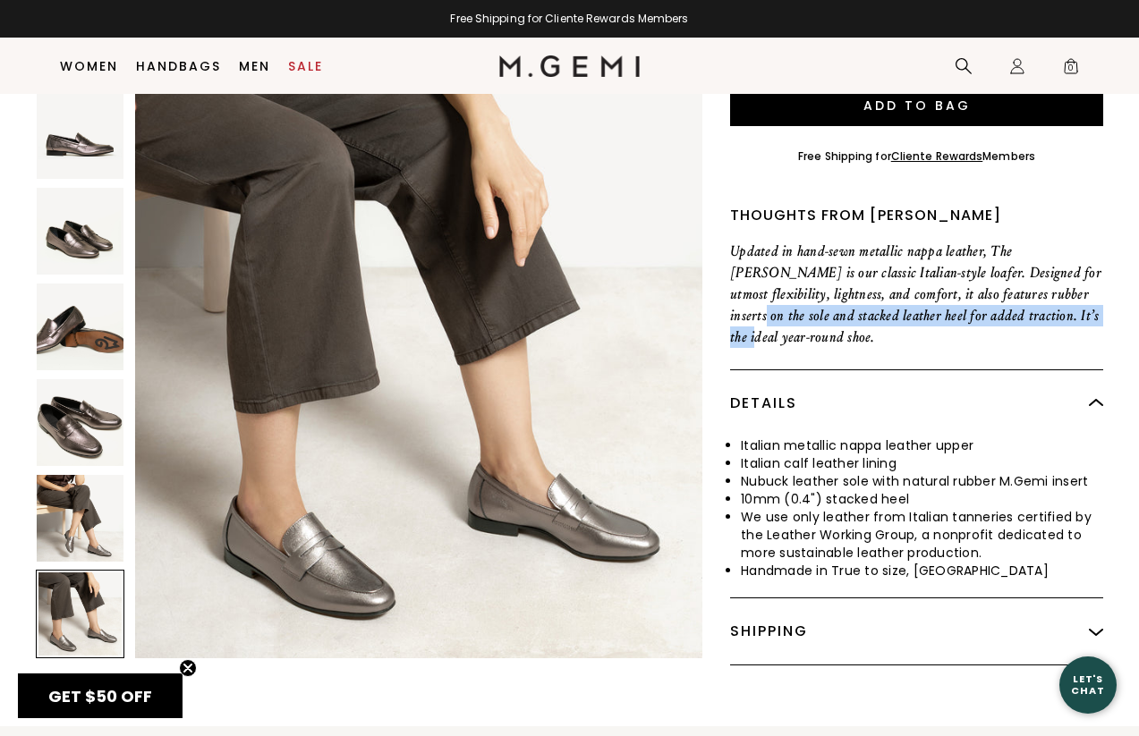
drag, startPoint x: 1029, startPoint y: 245, endPoint x: 1031, endPoint y: 259, distance: 14.4
click at [1031, 259] on p "Updated in hand-sewn metallic nappa leather, The Sacca Donna is our classic Ita…" at bounding box center [916, 294] width 373 height 107
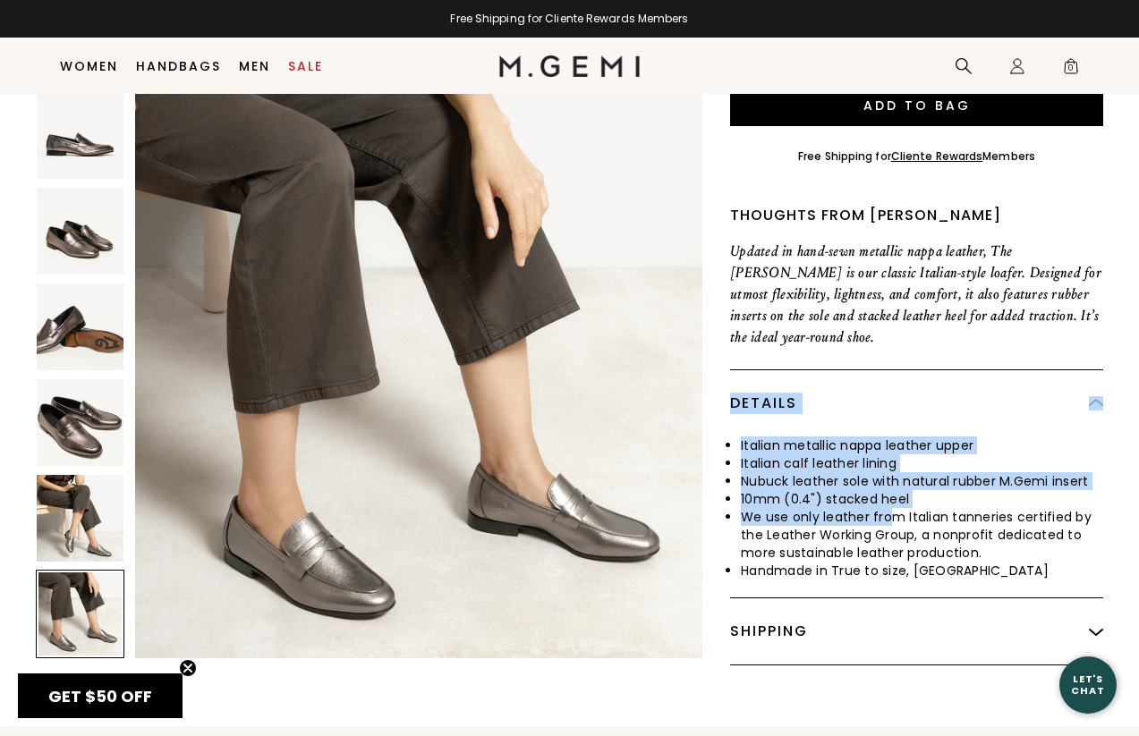
drag, startPoint x: 852, startPoint y: 383, endPoint x: 894, endPoint y: 474, distance: 100.5
click at [895, 472] on div "Details Italian metallic nappa leather upper Italian calf leather lining Nubuck…" at bounding box center [916, 484] width 373 height 228
click at [894, 508] on li "We use only leather from Italian tanneries certified by the Leather Working Gro…" at bounding box center [922, 535] width 362 height 54
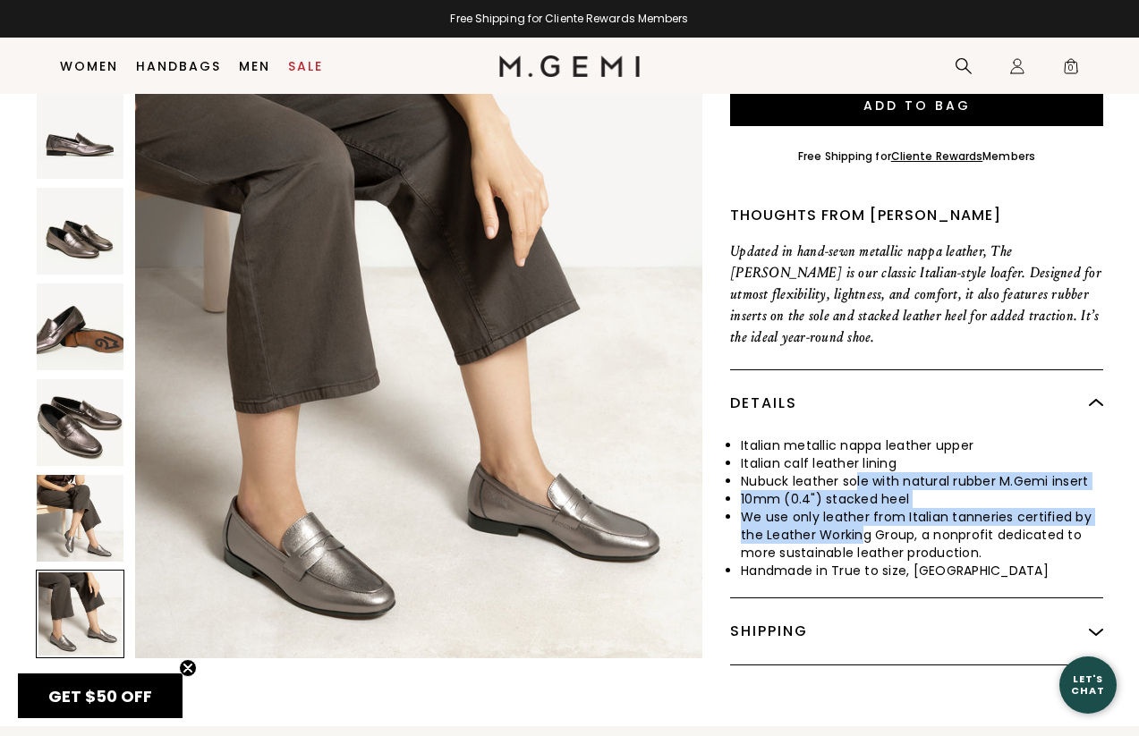
drag, startPoint x: 855, startPoint y: 423, endPoint x: 862, endPoint y: 482, distance: 59.5
click at [863, 482] on ul "Italian metallic nappa leather upper Italian calf leather lining Nubuck leather…" at bounding box center [916, 508] width 373 height 143
click at [862, 508] on li "We use only leather from Italian tanneries certified by the Leather Working Gro…" at bounding box center [922, 535] width 362 height 54
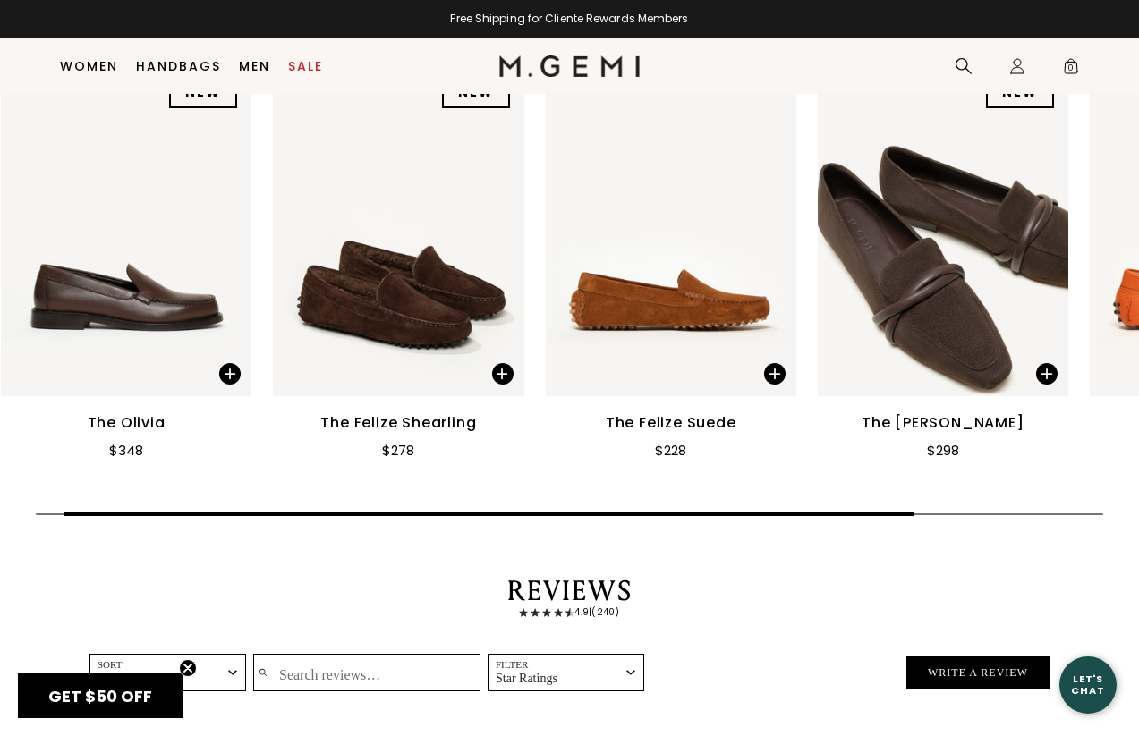
scroll to position [2770, 0]
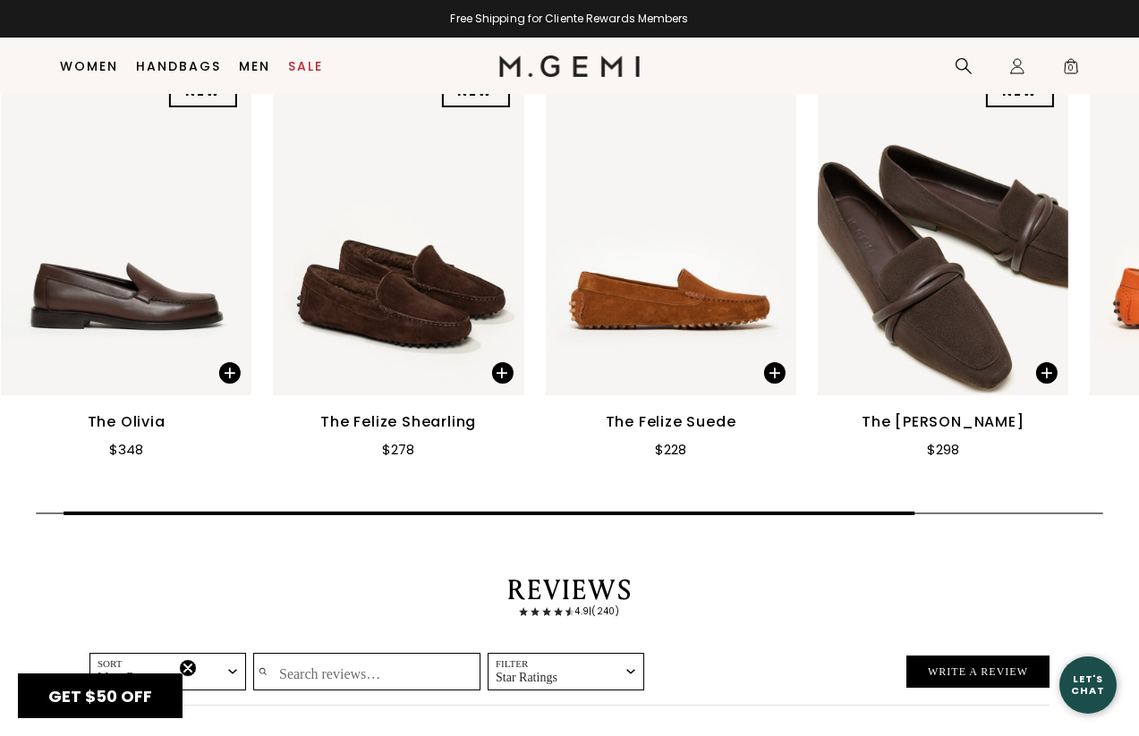
click at [113, 324] on img at bounding box center [126, 228] width 251 height 335
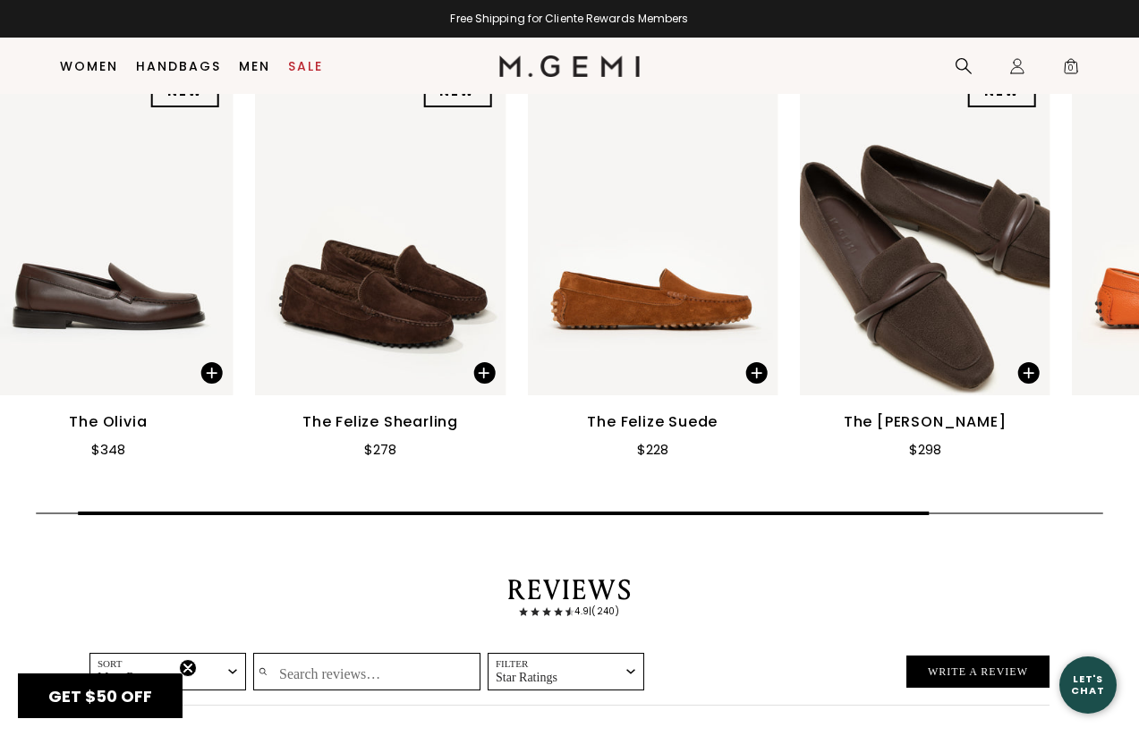
click at [114, 288] on img at bounding box center [108, 228] width 251 height 335
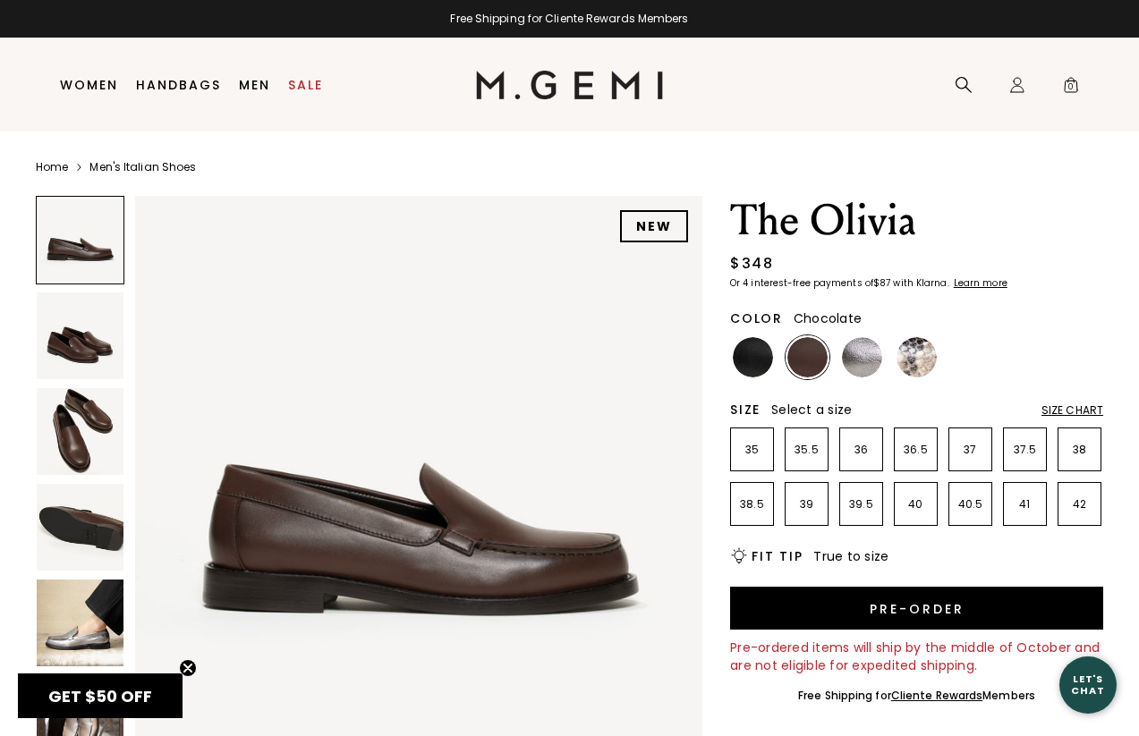
click at [46, 625] on img at bounding box center [80, 623] width 87 height 87
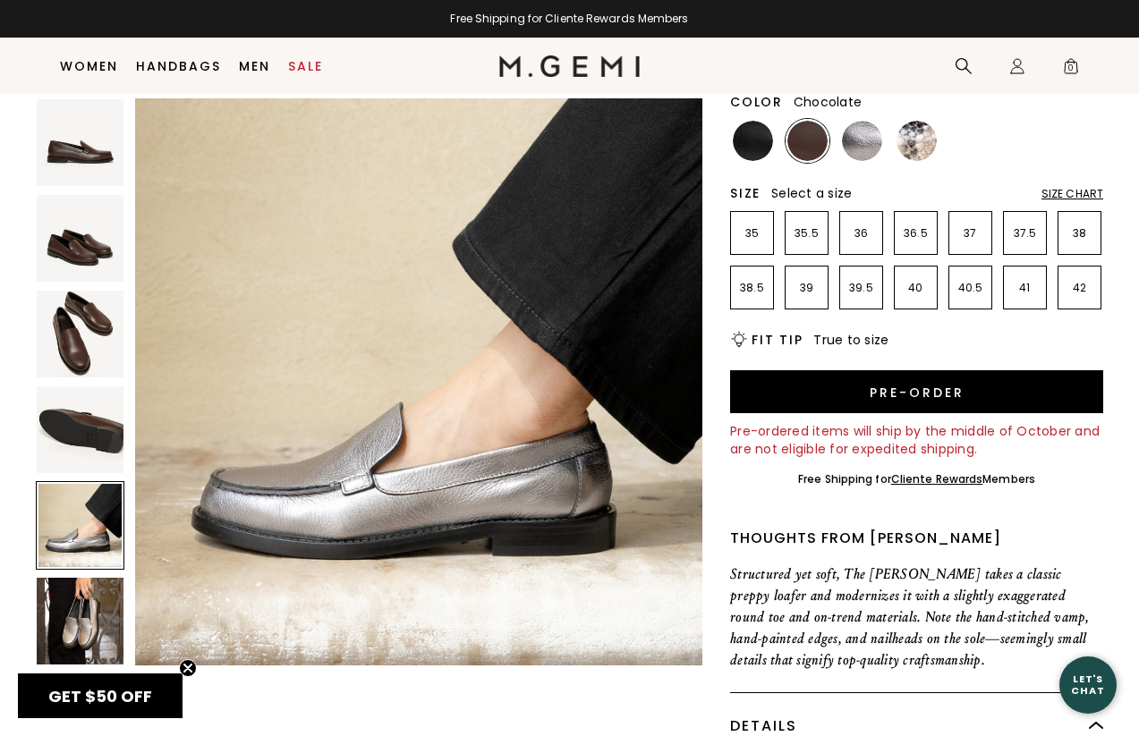
scroll to position [239, 0]
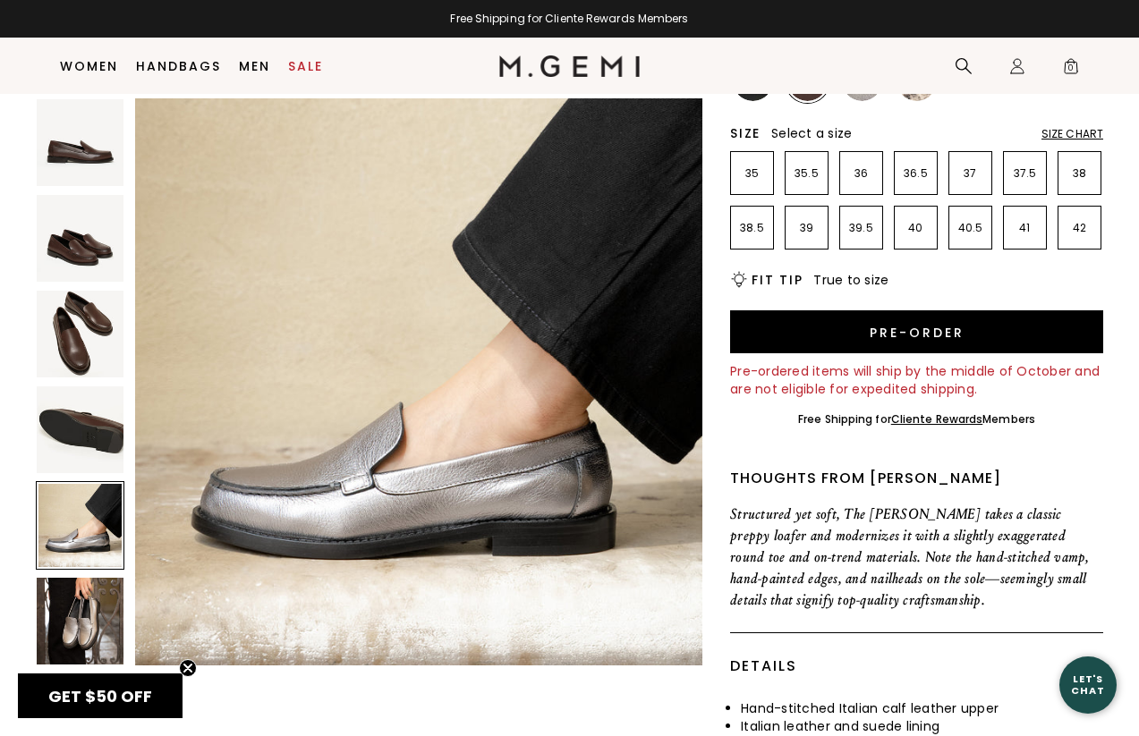
click at [81, 636] on img at bounding box center [80, 621] width 87 height 87
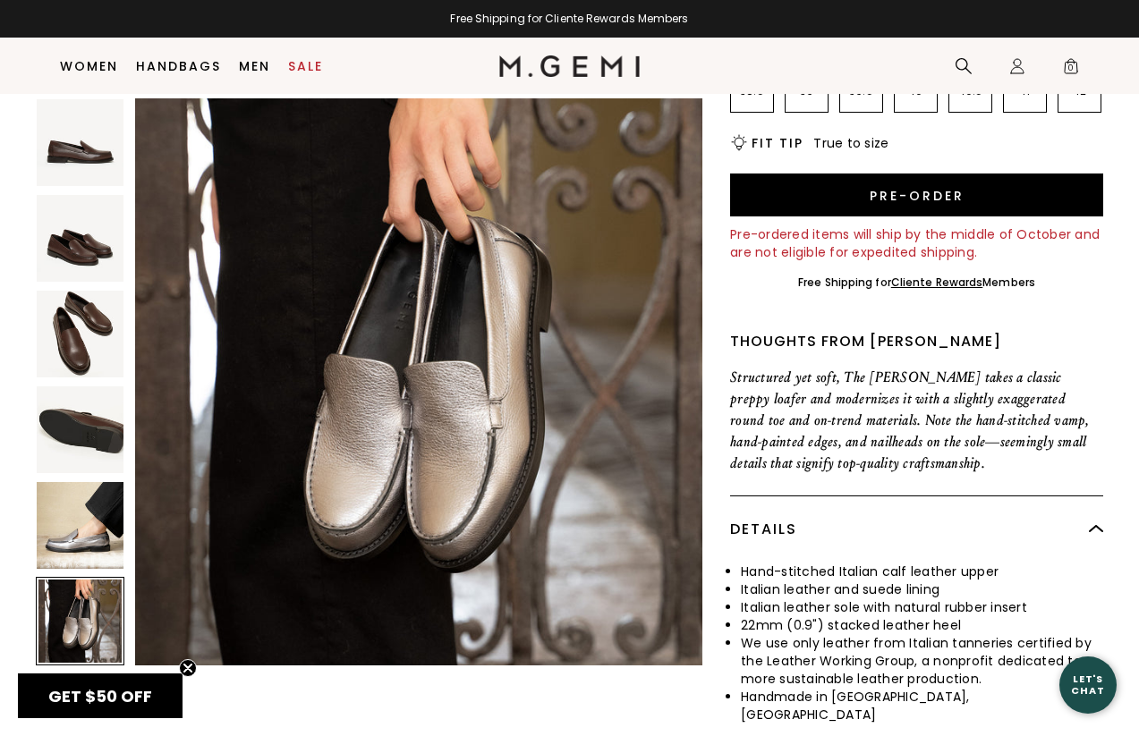
scroll to position [379, 0]
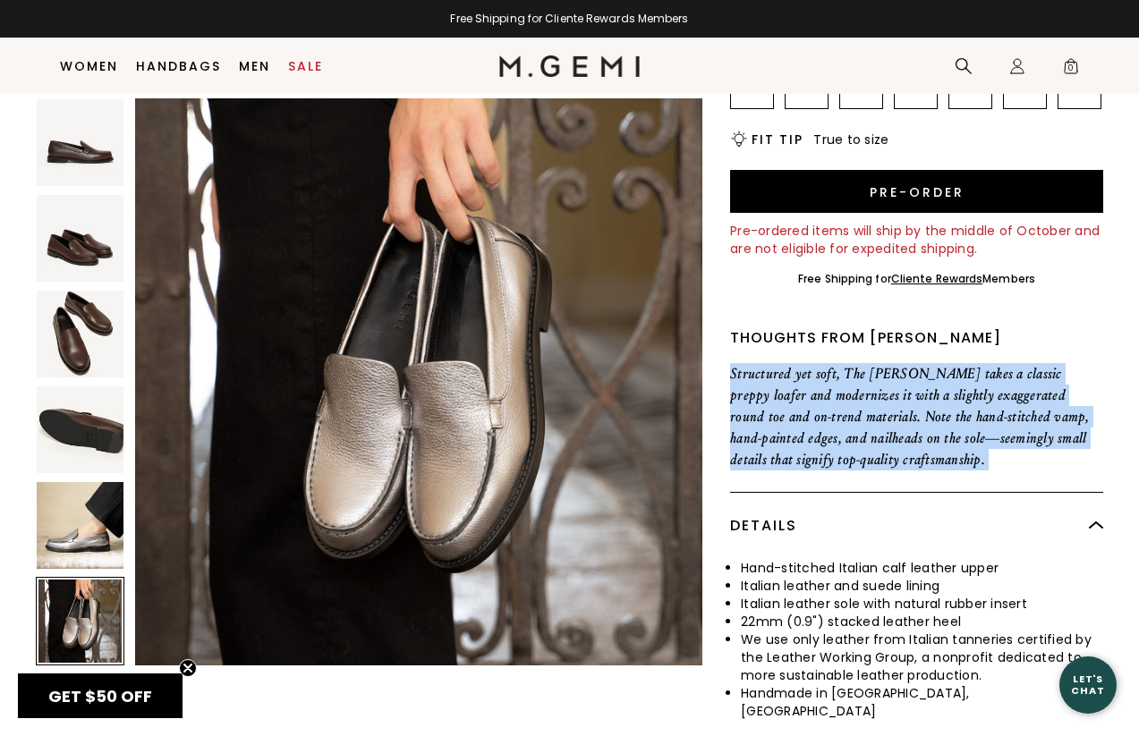
drag, startPoint x: 957, startPoint y: 486, endPoint x: 989, endPoint y: 355, distance: 134.5
click at [989, 356] on div "The [PERSON_NAME] $348 Or 4 interest-free payments of $87 with Klarna Learn mor…" at bounding box center [916, 292] width 373 height 1027
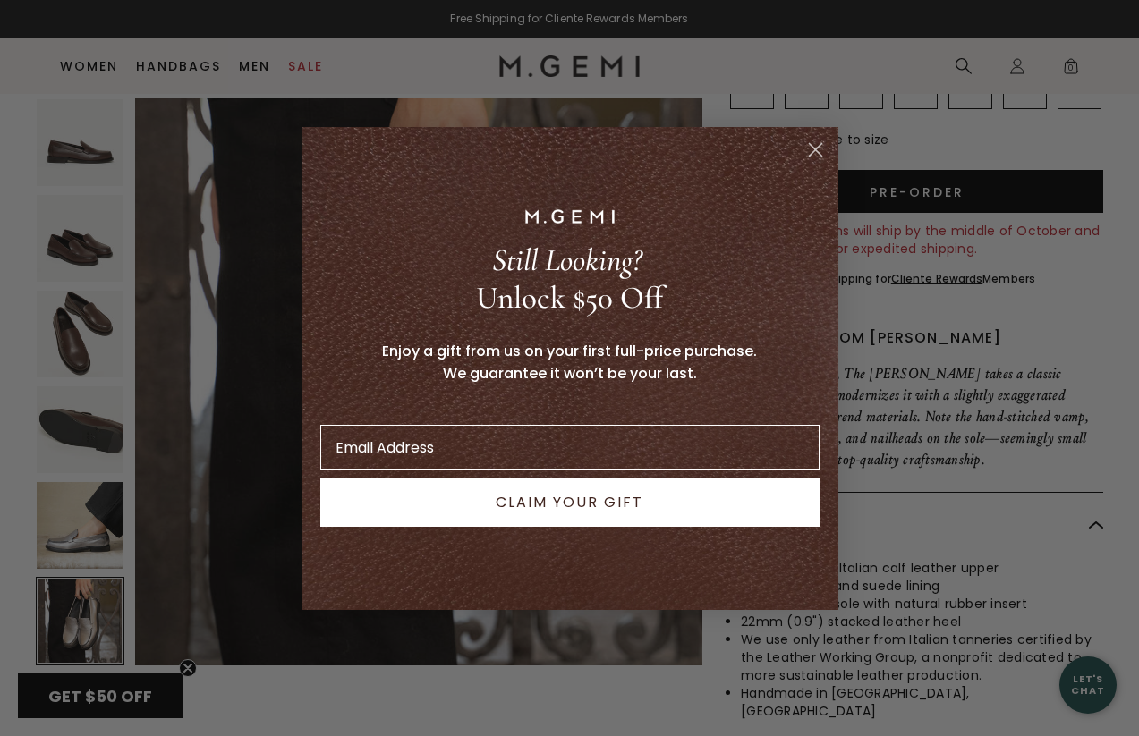
click at [812, 152] on icon "Close dialog" at bounding box center [815, 149] width 13 height 13
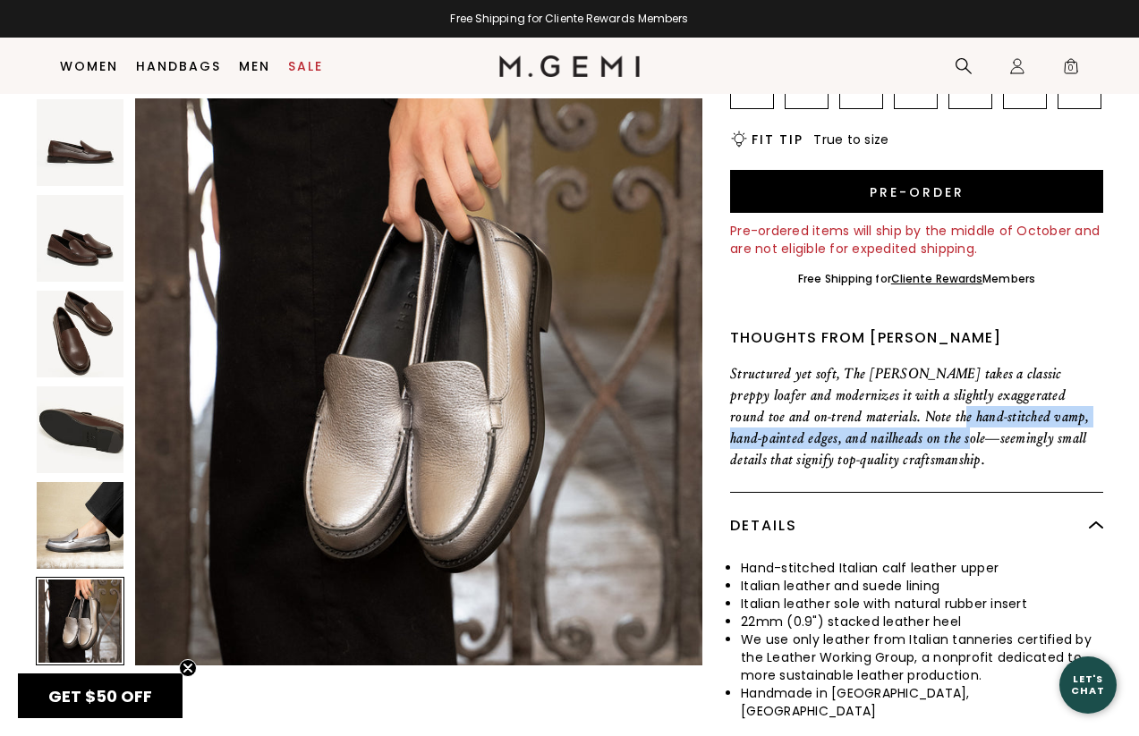
drag, startPoint x: 872, startPoint y: 418, endPoint x: 871, endPoint y: 441, distance: 23.3
click at [872, 441] on p "Structured yet soft, The [PERSON_NAME] takes a classic preppy loafer and modern…" at bounding box center [916, 416] width 373 height 107
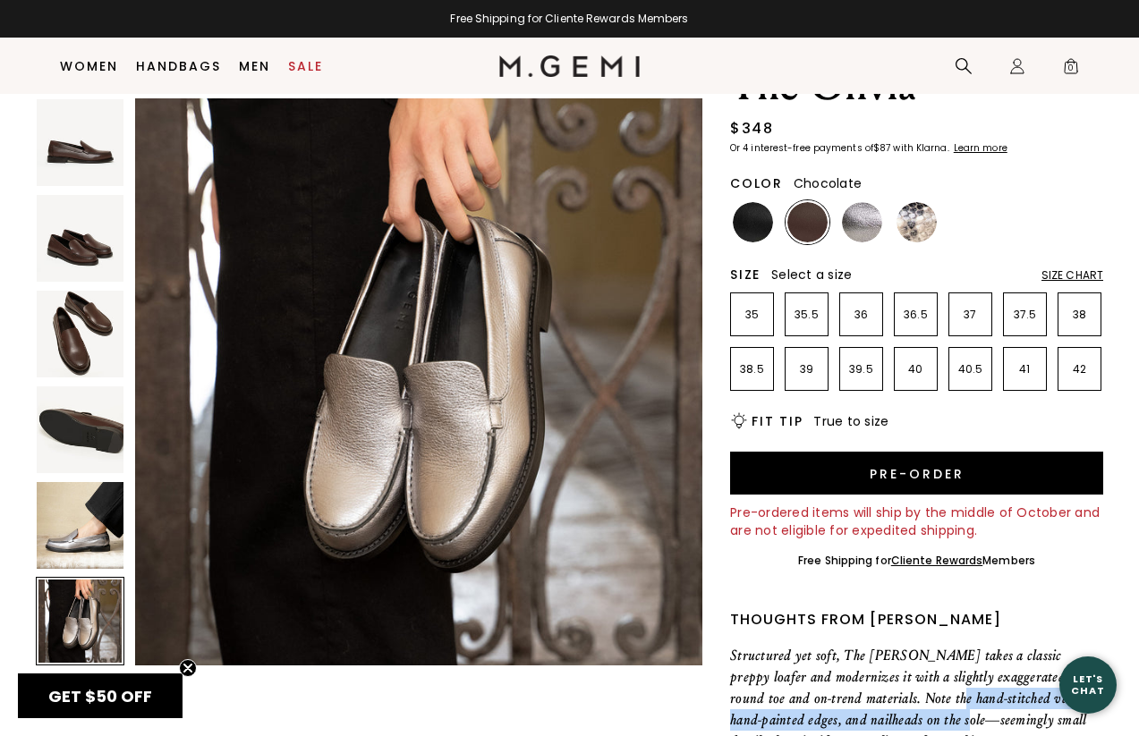
scroll to position [40, 0]
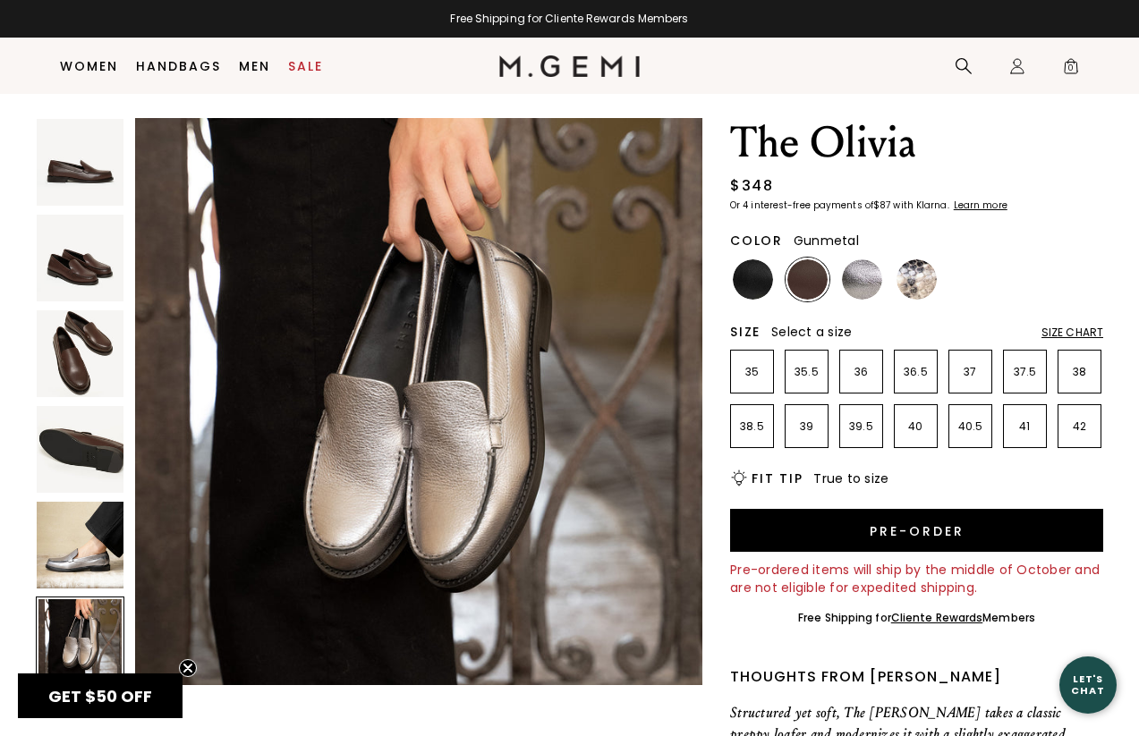
click at [866, 276] on img at bounding box center [862, 279] width 40 height 40
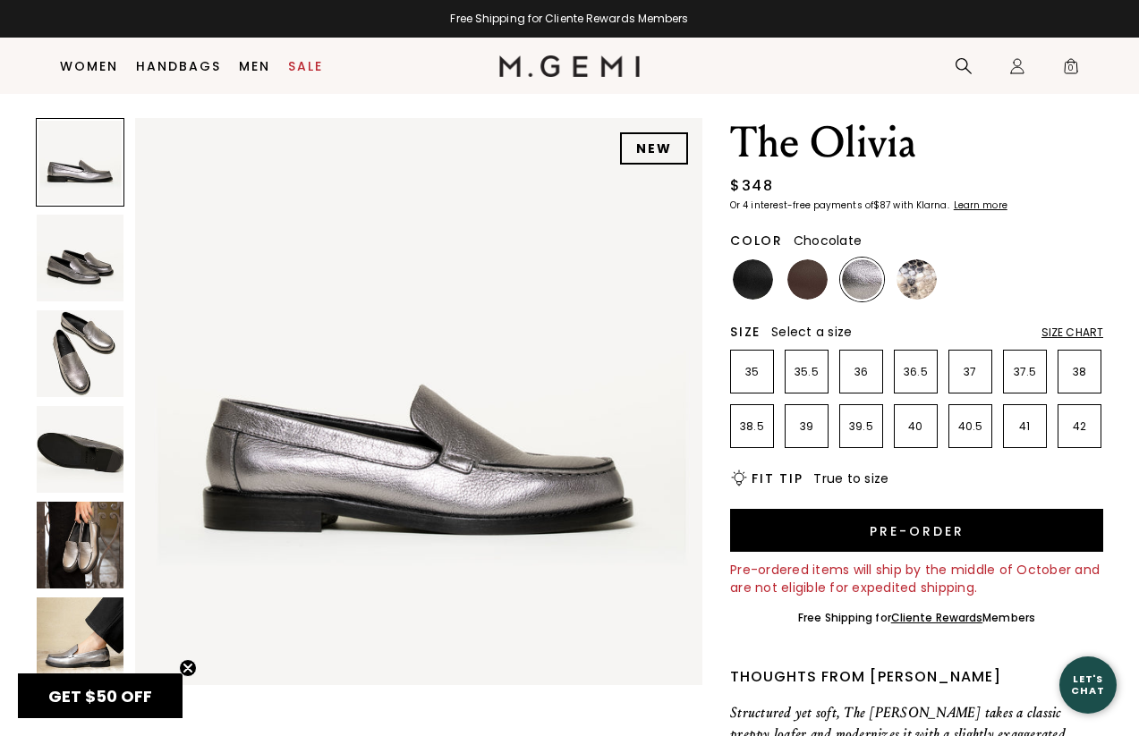
click at [789, 272] on img at bounding box center [807, 279] width 40 height 40
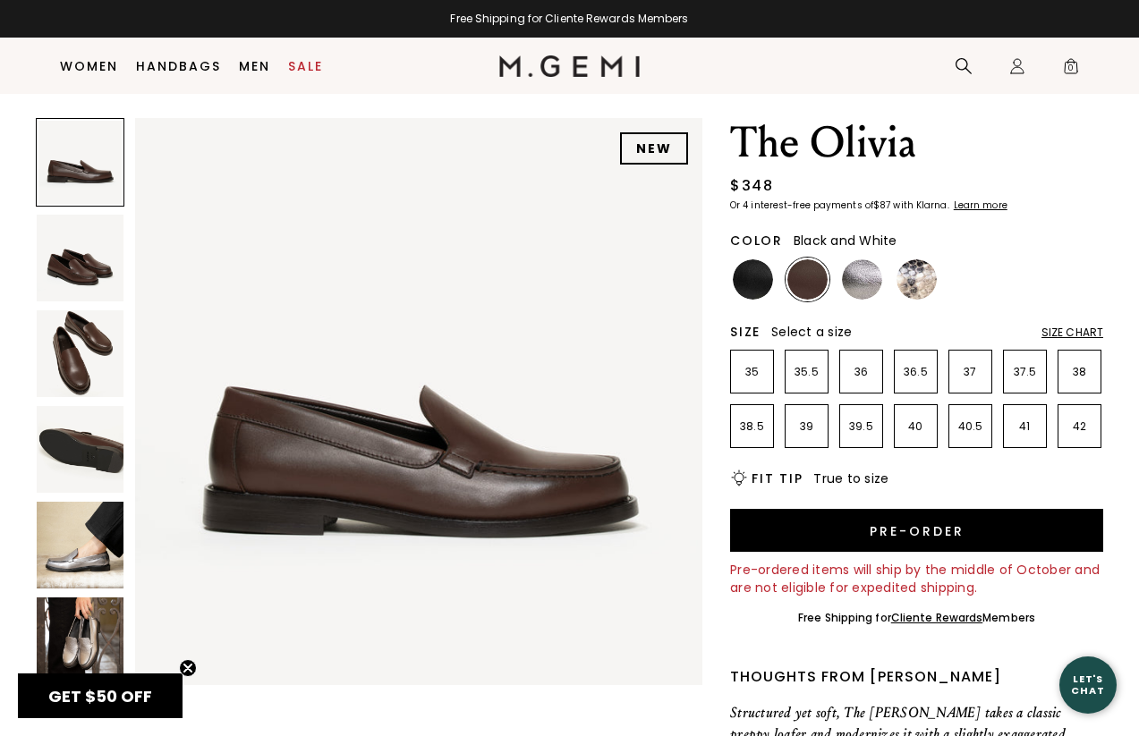
click at [914, 284] on img at bounding box center [917, 279] width 40 height 40
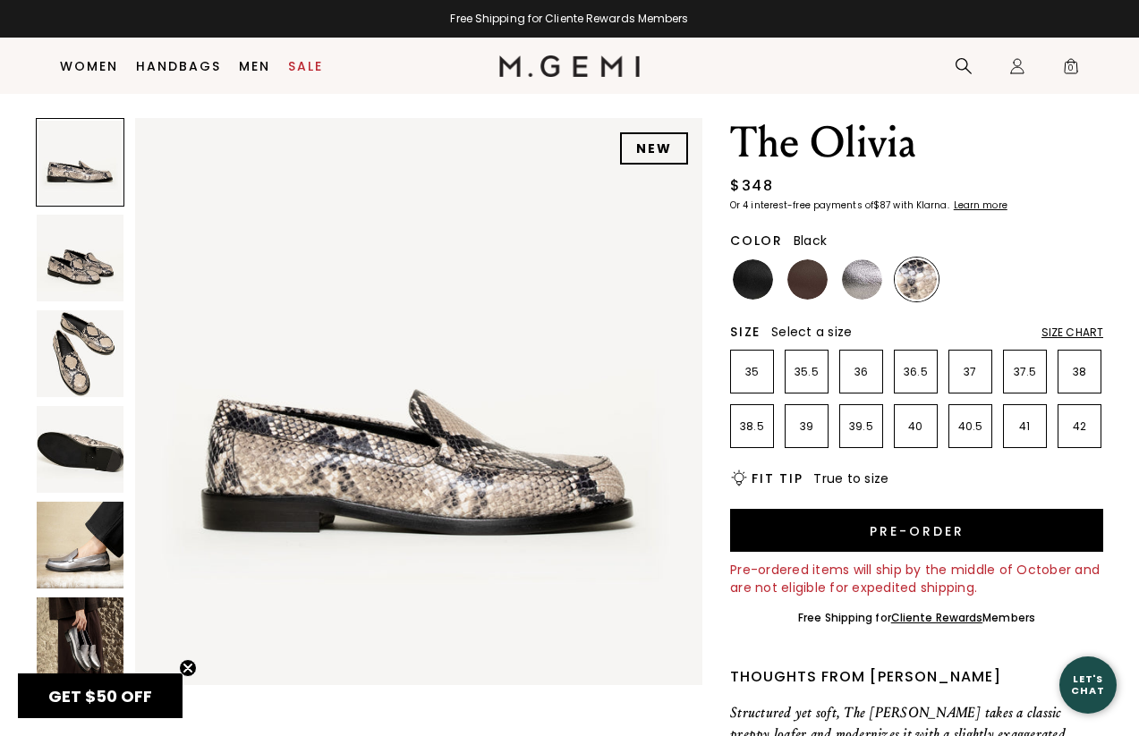
click at [747, 275] on img at bounding box center [753, 279] width 40 height 40
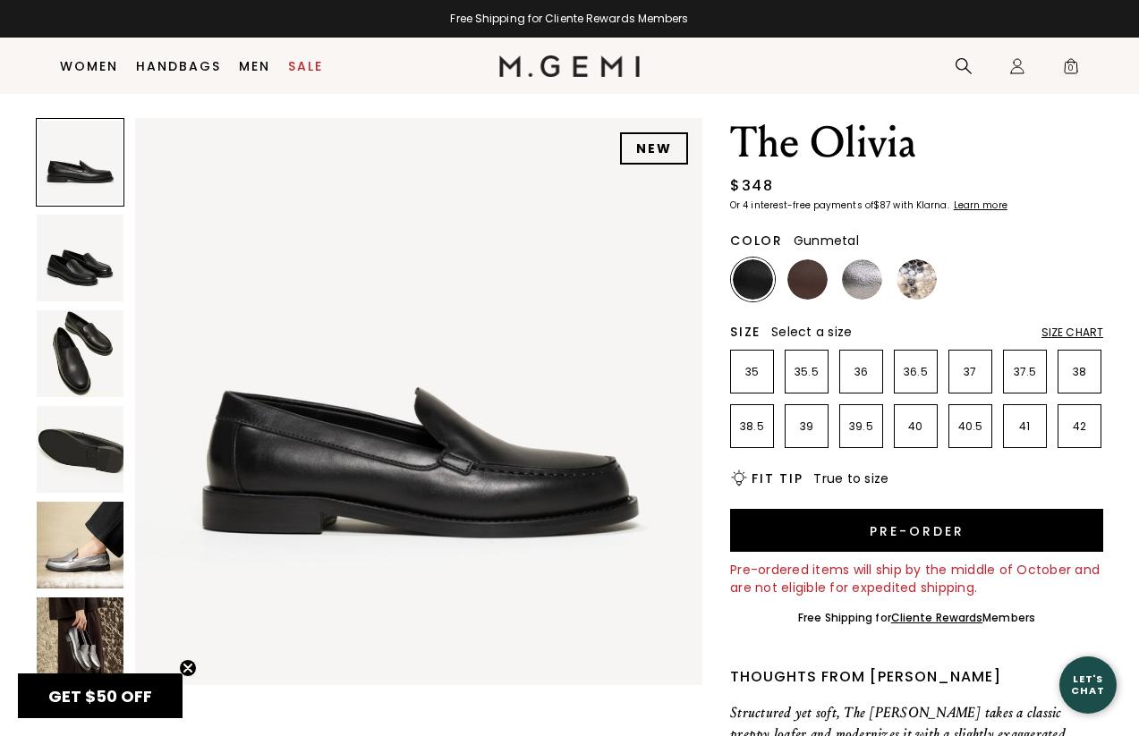
click at [868, 287] on img at bounding box center [862, 279] width 40 height 40
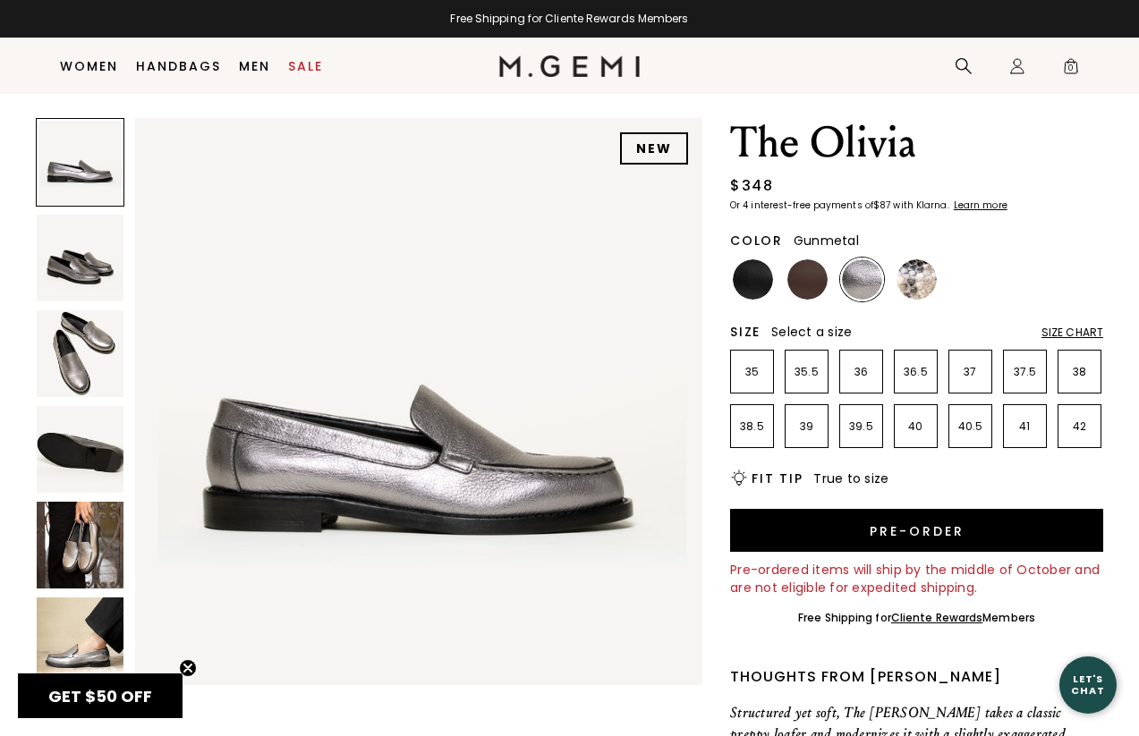
click at [82, 558] on img at bounding box center [80, 545] width 87 height 87
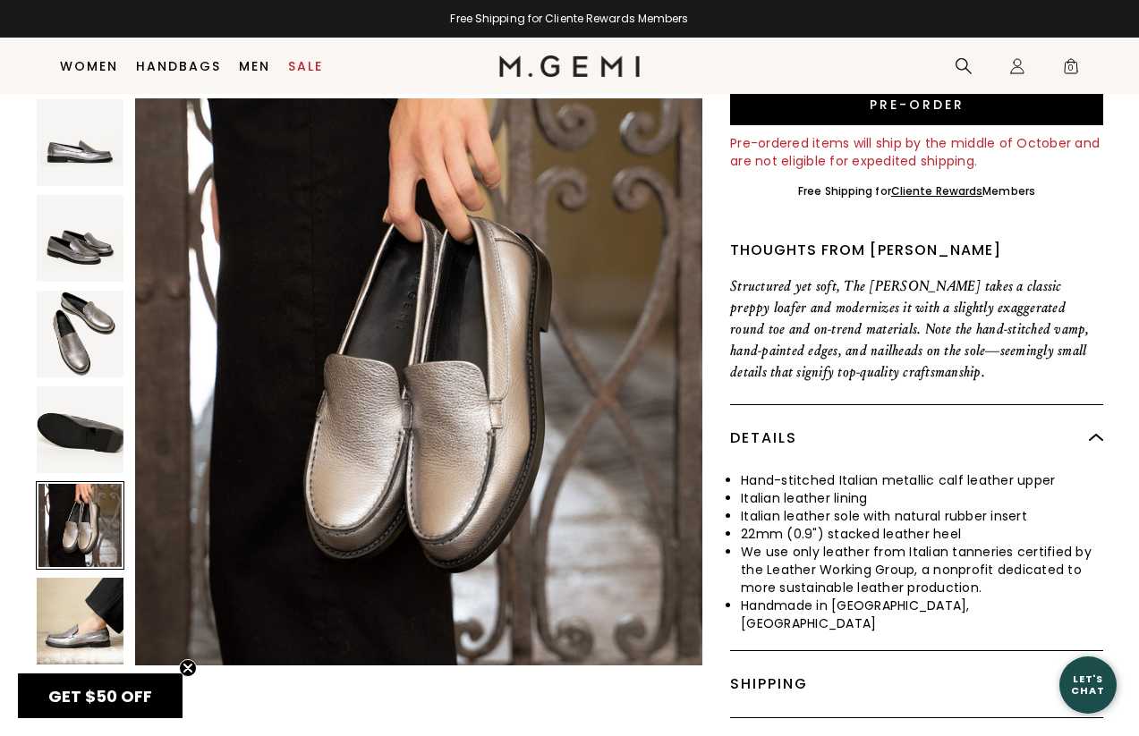
scroll to position [469, 0]
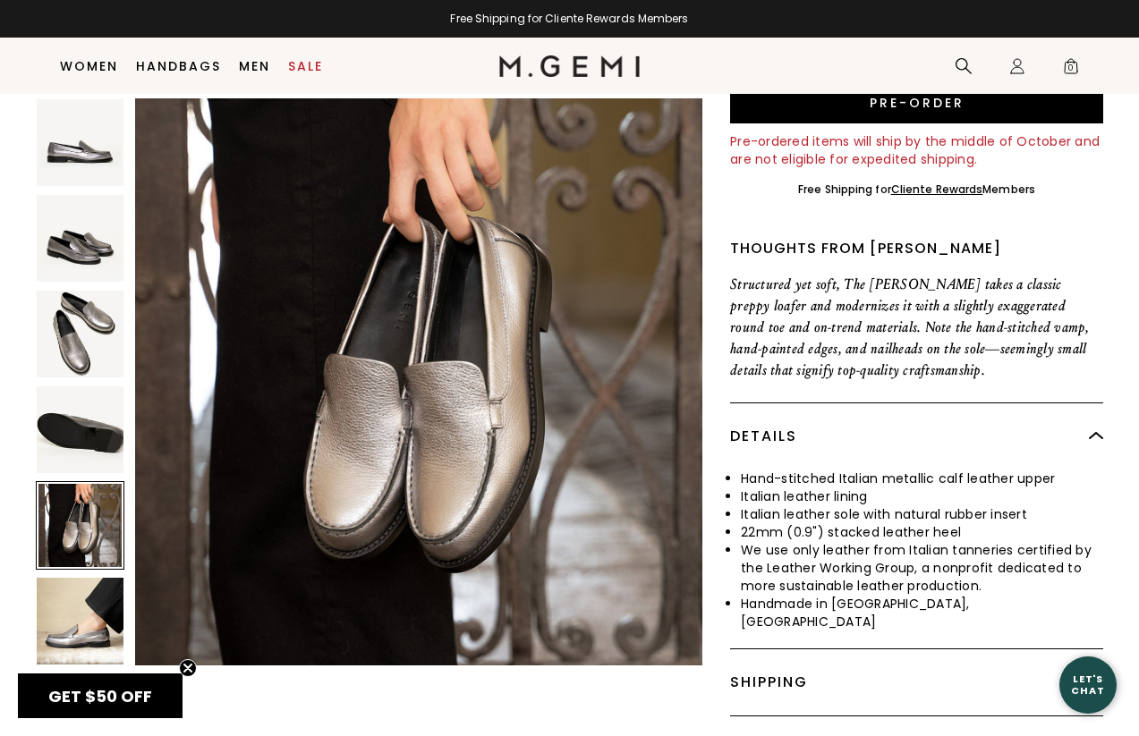
click at [70, 650] on img at bounding box center [80, 621] width 87 height 87
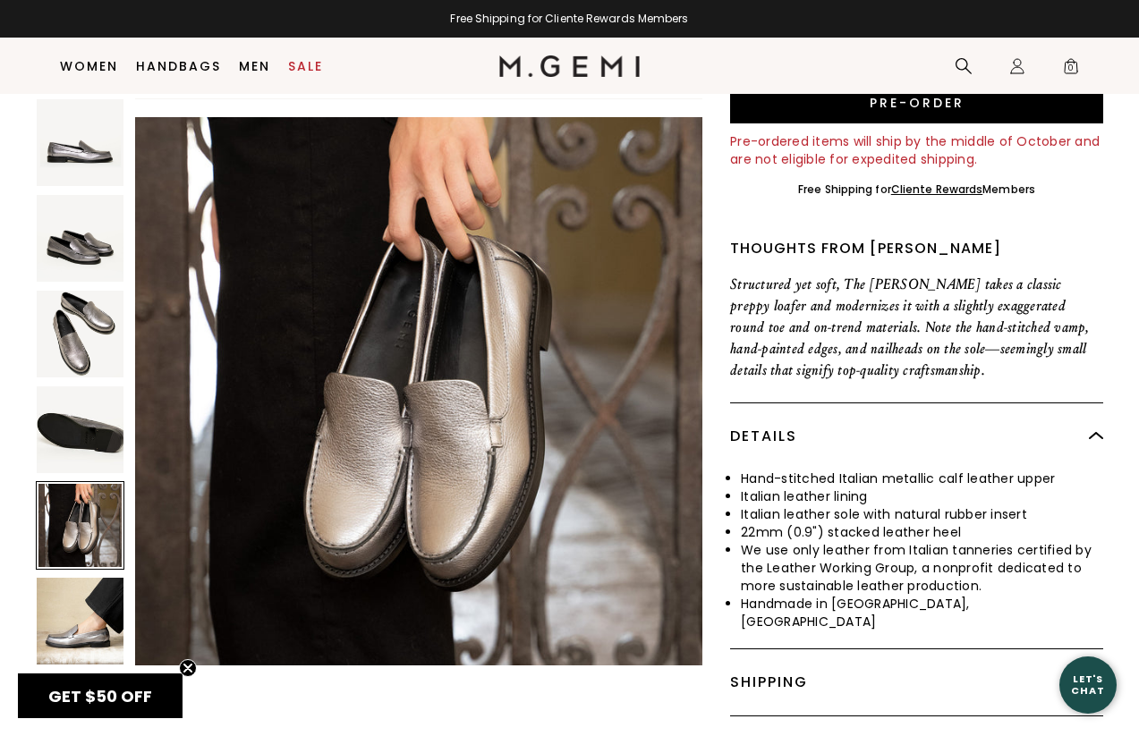
scroll to position [2317, 0]
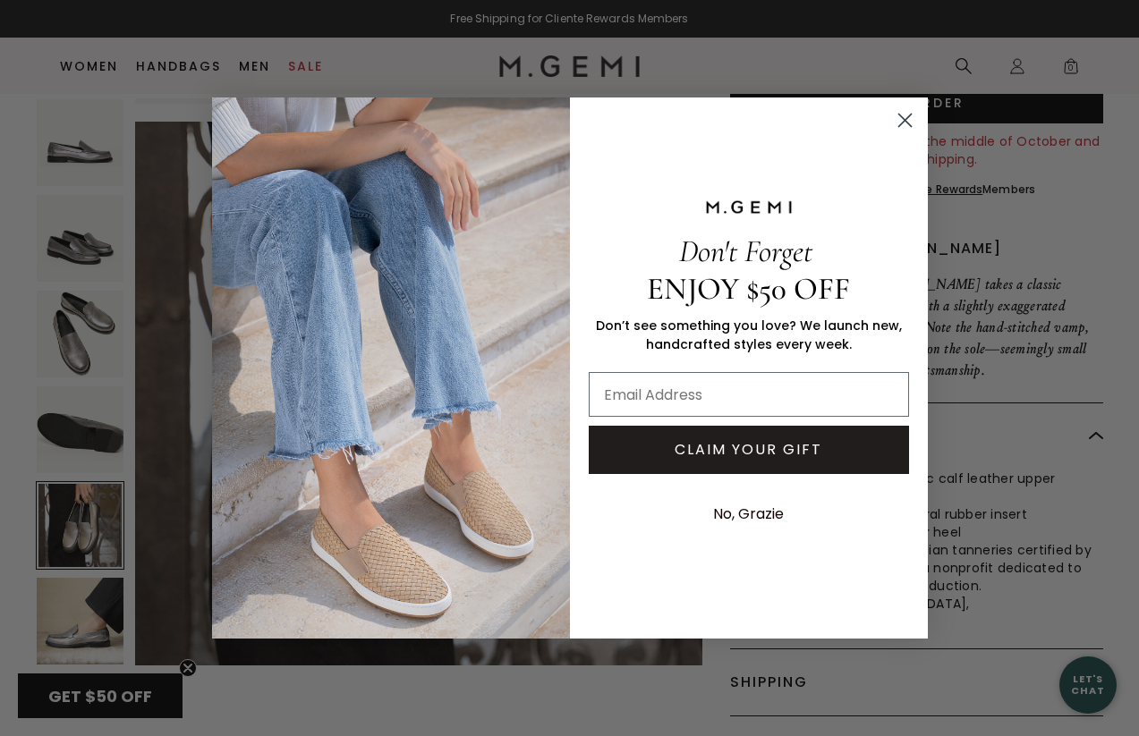
click at [894, 122] on circle "Close dialog" at bounding box center [904, 121] width 30 height 30
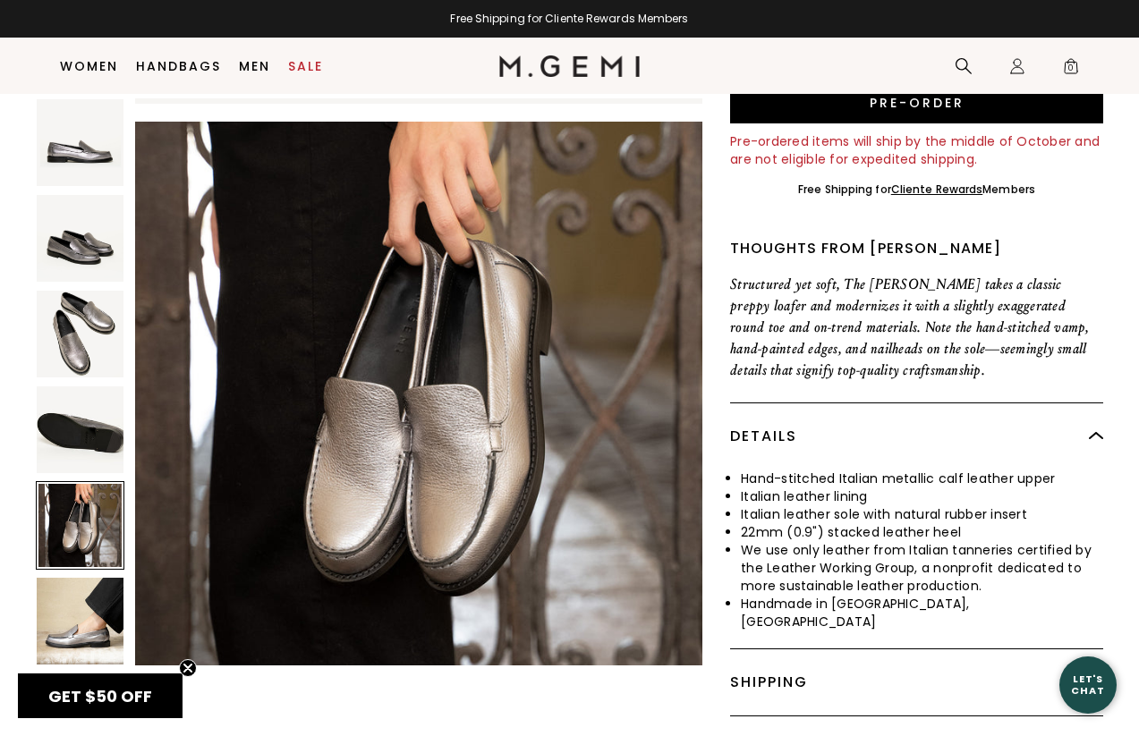
scroll to position [0, 0]
